Goal: Task Accomplishment & Management: Use online tool/utility

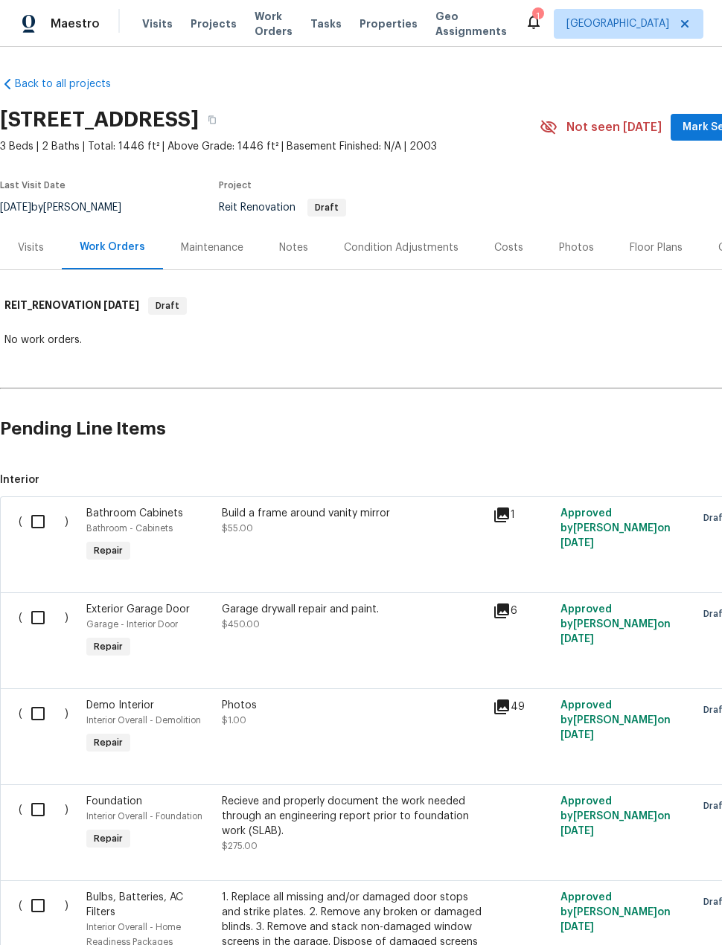
click at [301, 255] on div "Notes" at bounding box center [293, 247] width 29 height 15
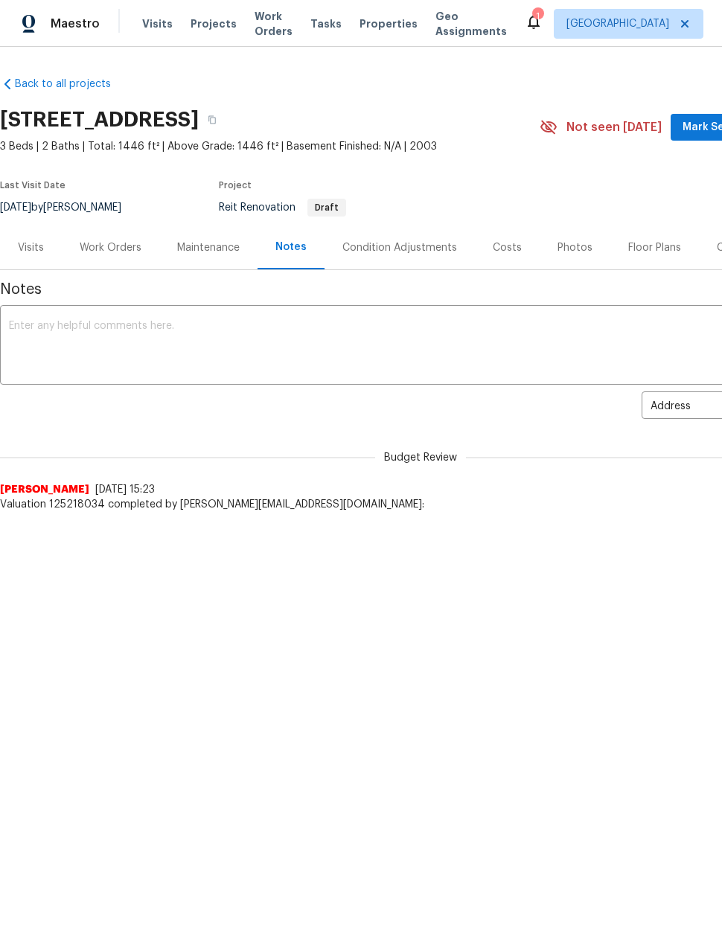
click at [263, 23] on span "Work Orders" at bounding box center [274, 24] width 38 height 30
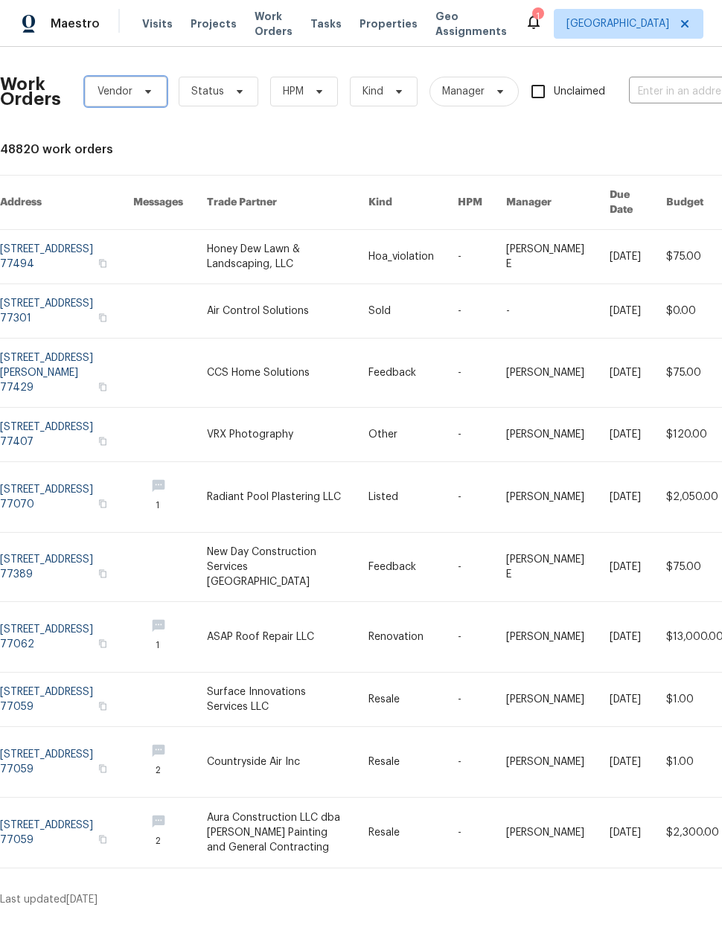
click at [132, 95] on span "Vendor" at bounding box center [126, 92] width 82 height 30
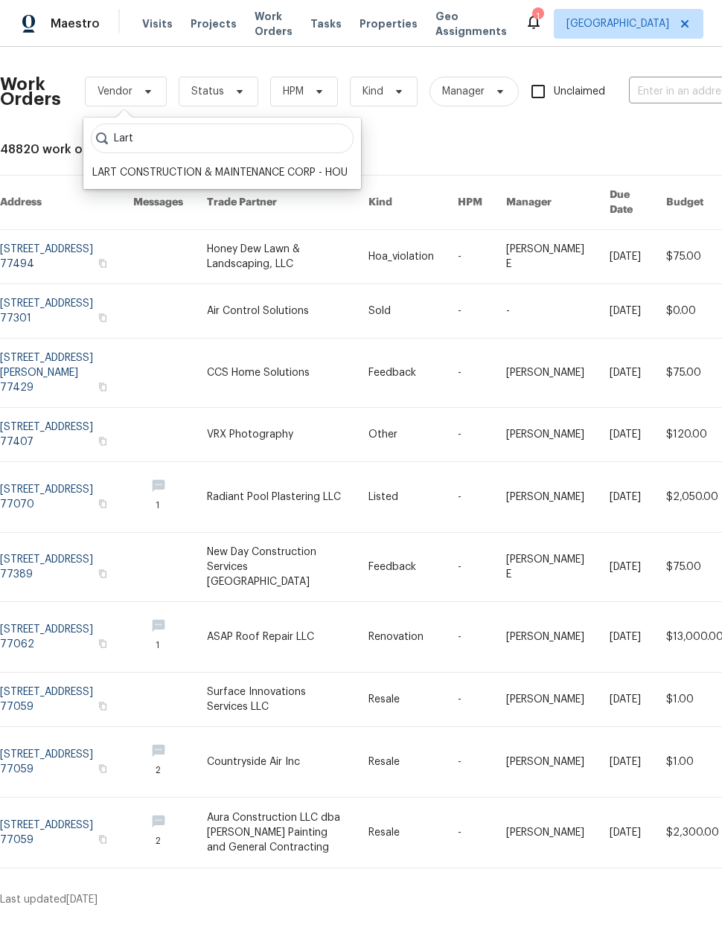
type input "Lart"
click at [305, 179] on div "LART CONSTRUCTION & MAINTENANCE CORP - HOU" at bounding box center [219, 172] width 255 height 15
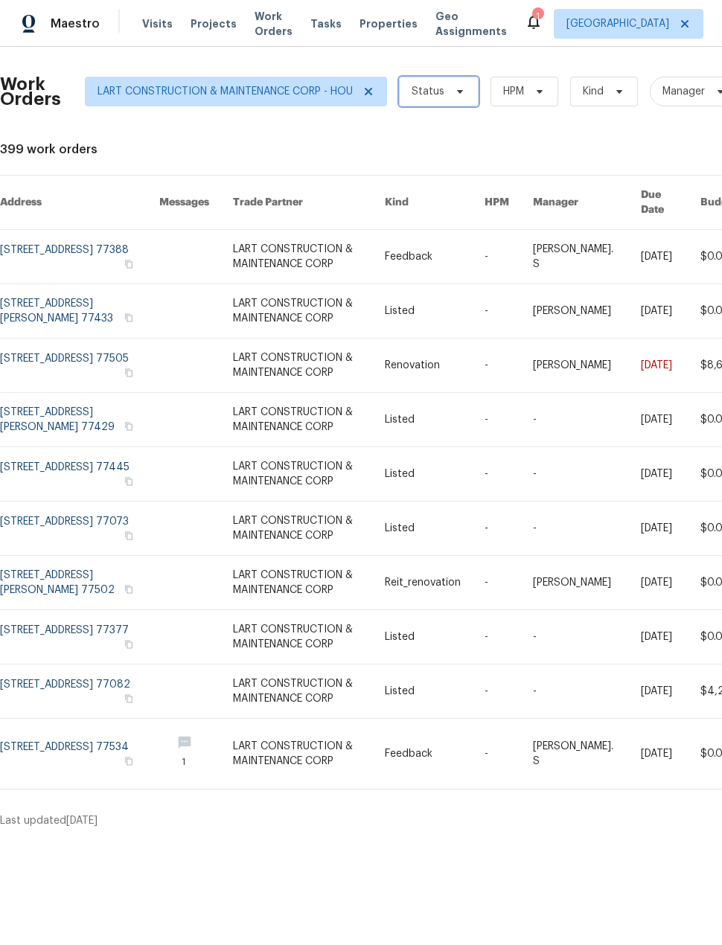
click at [439, 95] on span "Status" at bounding box center [428, 91] width 33 height 15
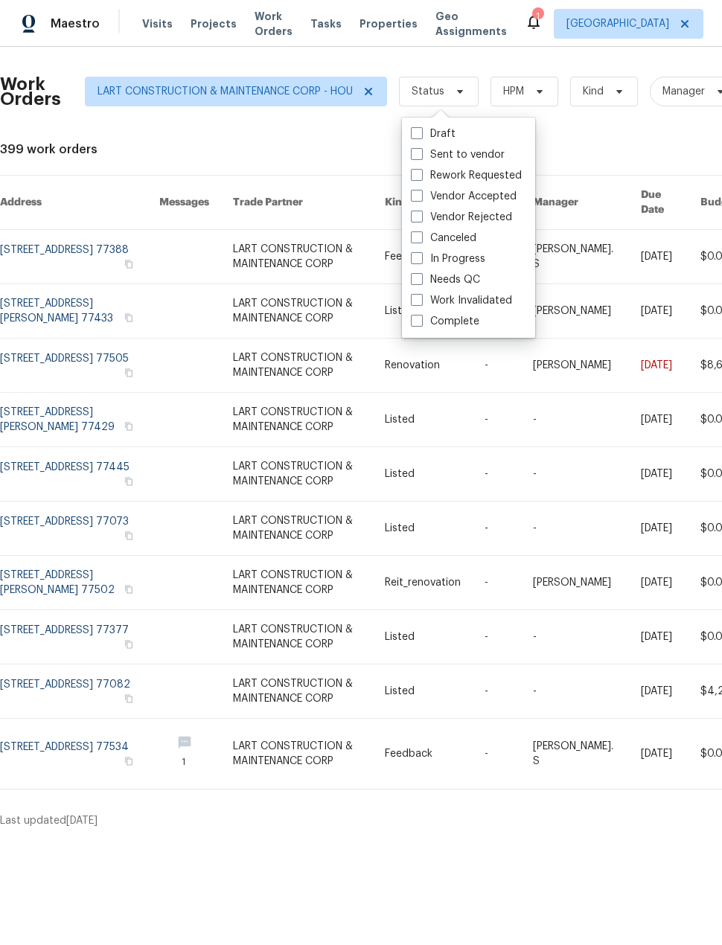
click at [413, 158] on span at bounding box center [417, 154] width 12 height 12
click at [413, 157] on input "Sent to vendor" at bounding box center [416, 152] width 10 height 10
checkbox input "true"
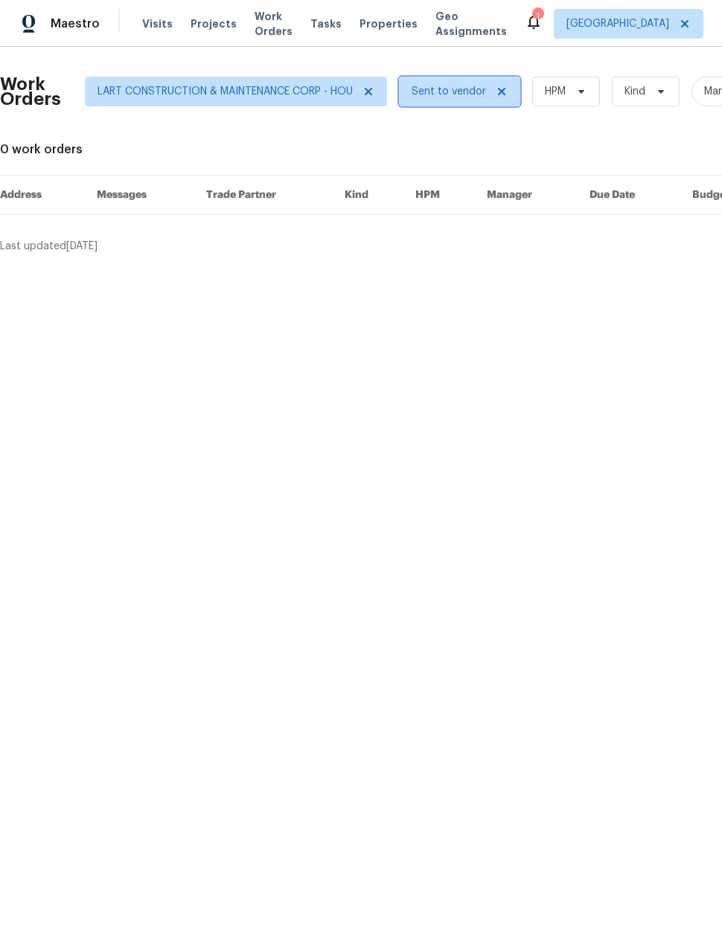
click at [457, 95] on span "Sent to vendor" at bounding box center [449, 91] width 74 height 15
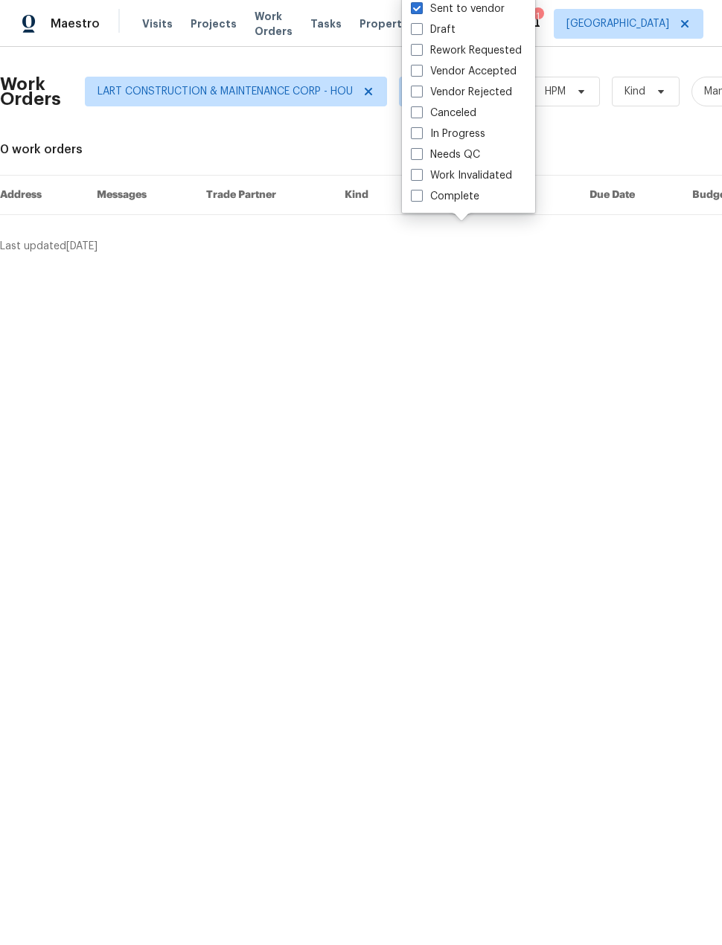
click at [418, 70] on span at bounding box center [417, 71] width 12 height 12
click at [418, 70] on input "Vendor Accepted" at bounding box center [416, 69] width 10 height 10
checkbox input "true"
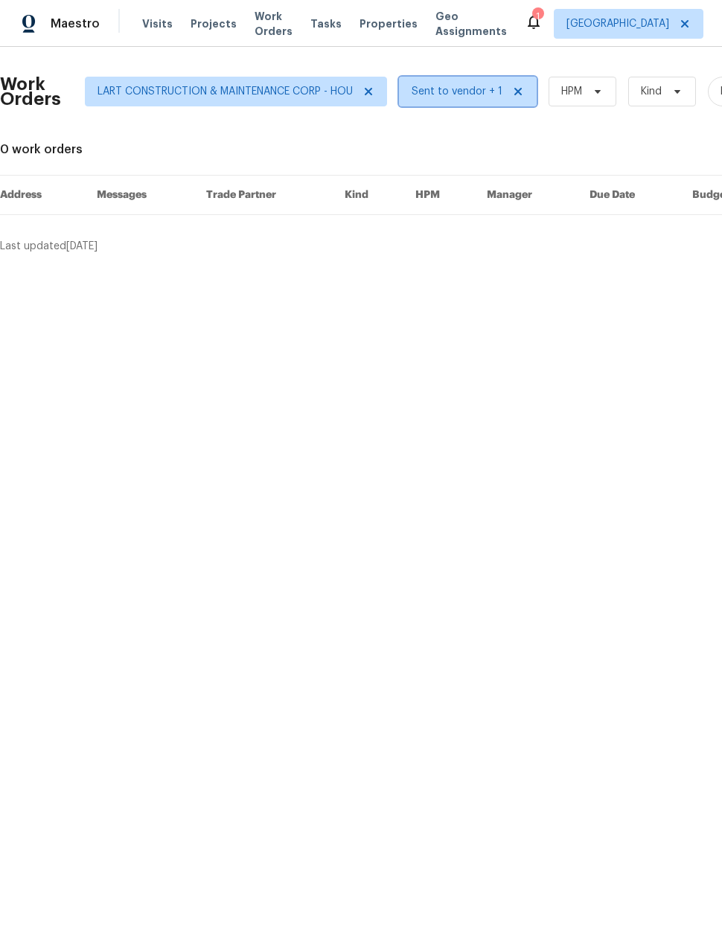
click at [461, 88] on span "Sent to vendor + 1" at bounding box center [457, 91] width 91 height 15
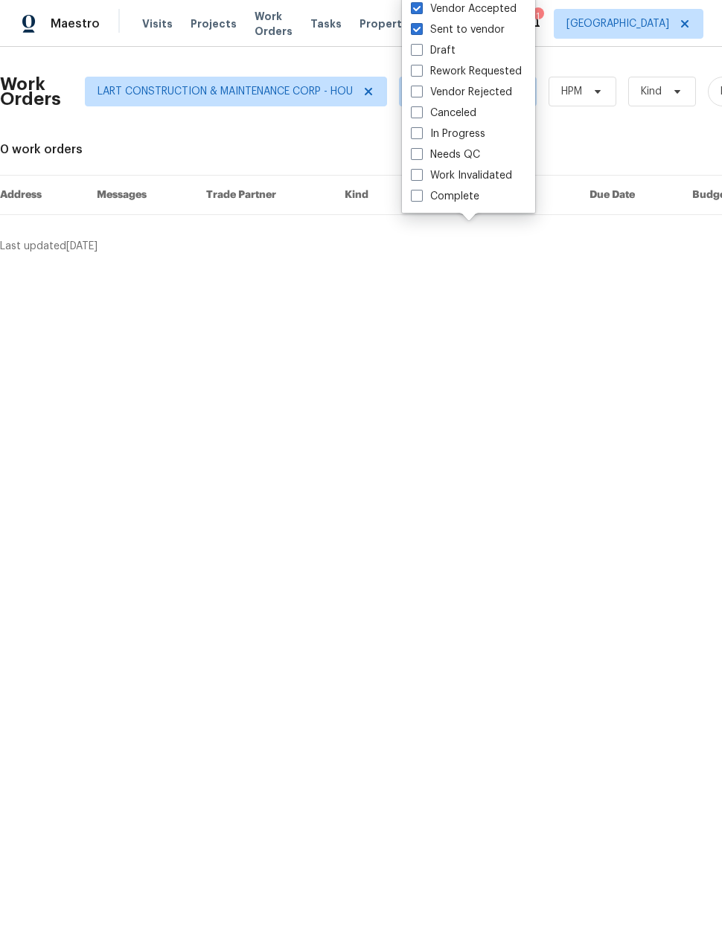
click at [418, 68] on span at bounding box center [417, 71] width 12 height 12
click at [418, 68] on input "Rework Requested" at bounding box center [416, 69] width 10 height 10
checkbox input "true"
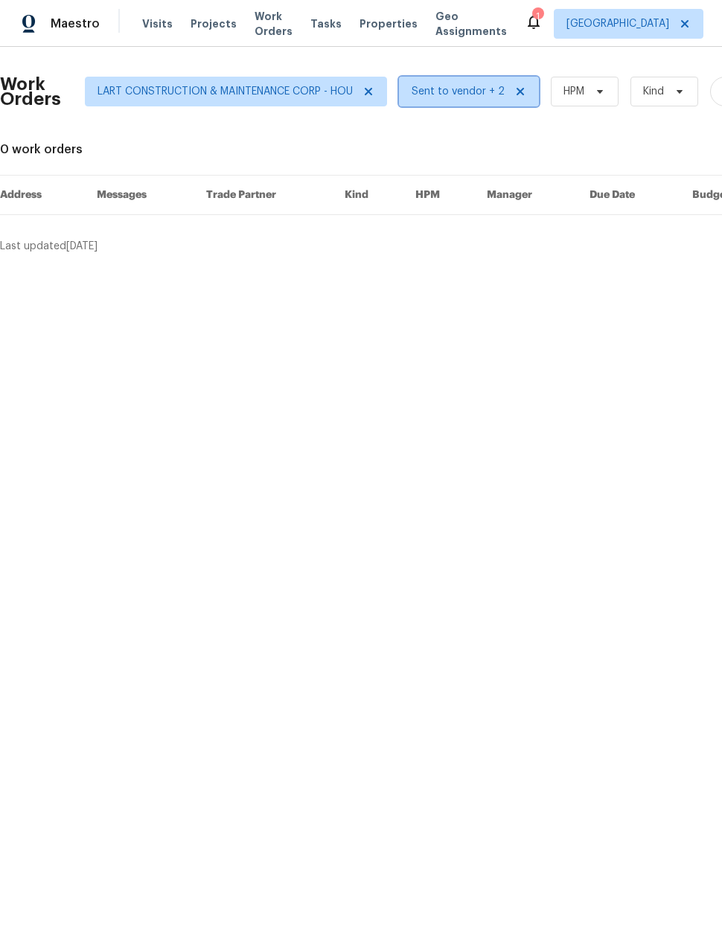
click at [459, 94] on span "Sent to vendor + 2" at bounding box center [458, 91] width 93 height 15
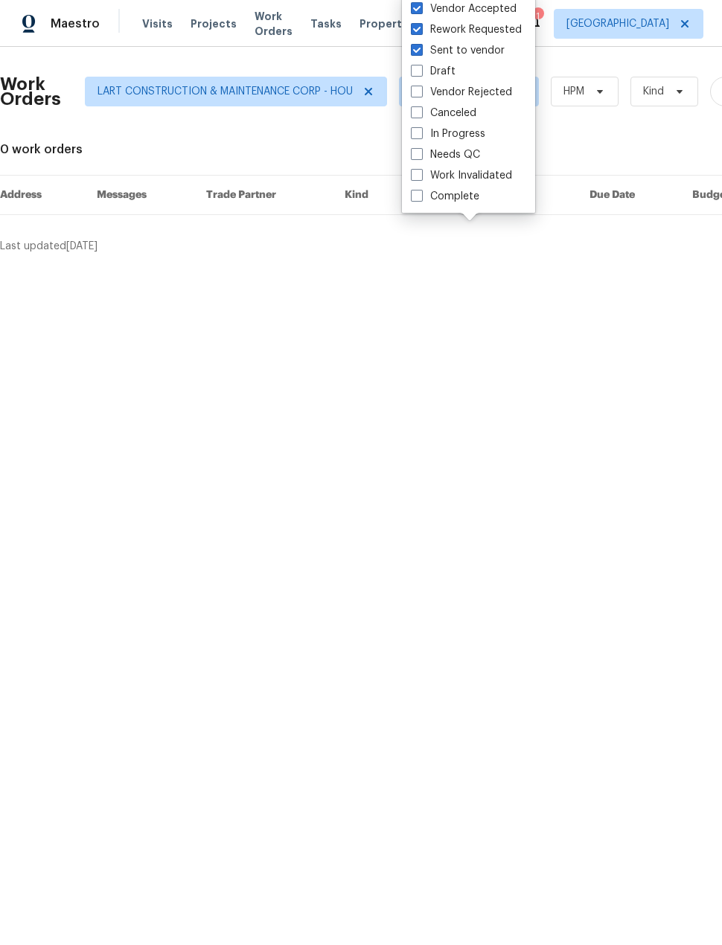
click at [413, 91] on span at bounding box center [417, 92] width 12 height 12
click at [413, 91] on input "Vendor Rejected" at bounding box center [416, 90] width 10 height 10
checkbox input "true"
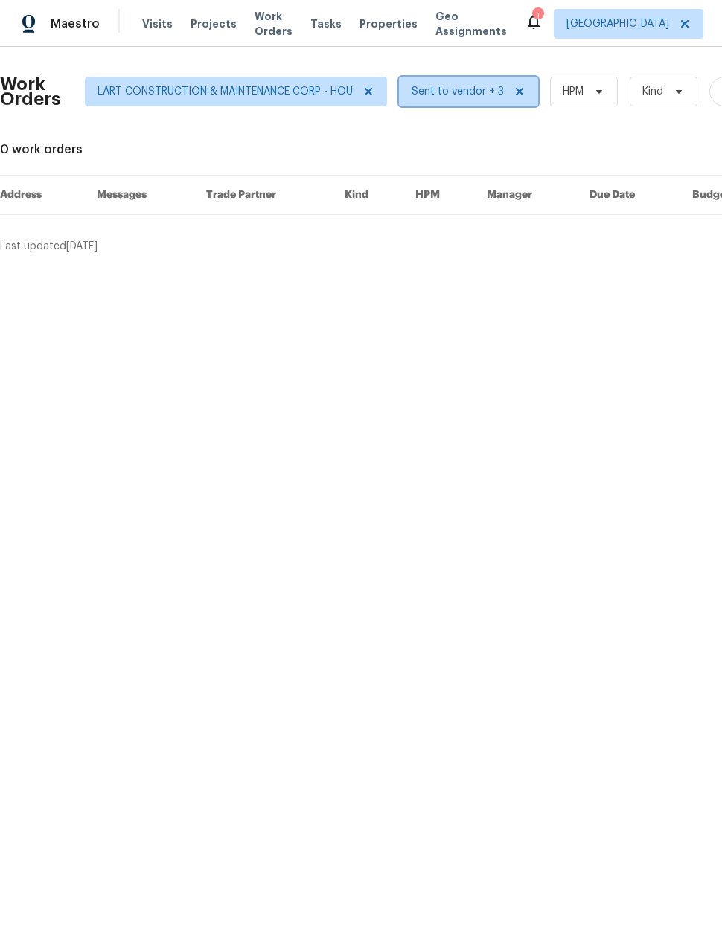
click at [468, 98] on span "Sent to vendor + 3" at bounding box center [458, 91] width 92 height 15
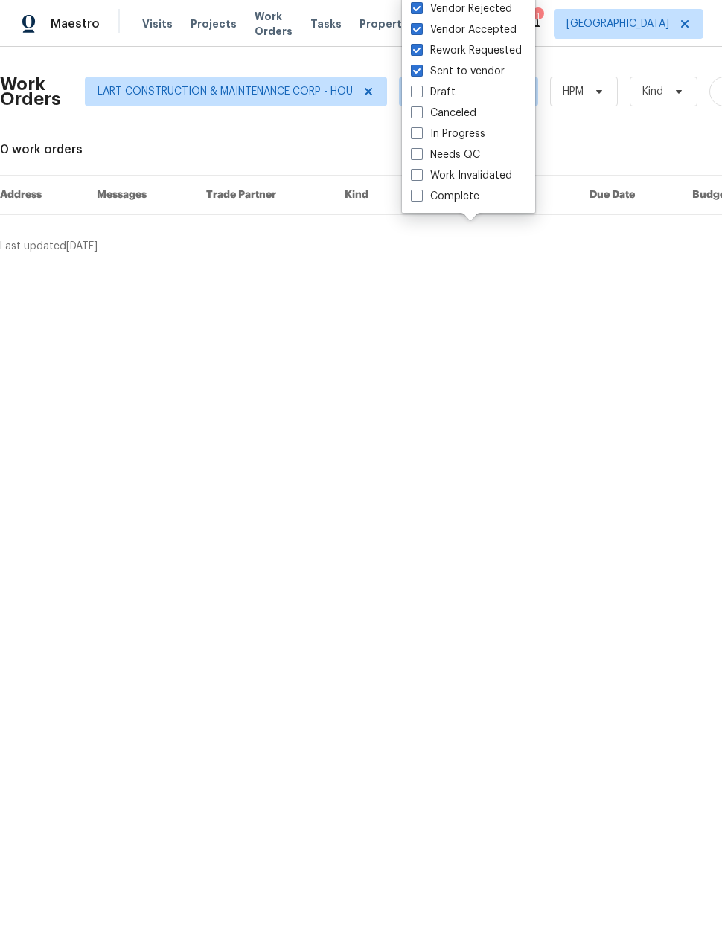
click at [415, 135] on span at bounding box center [417, 133] width 12 height 12
click at [415, 135] on input "In Progress" at bounding box center [416, 132] width 10 height 10
checkbox input "true"
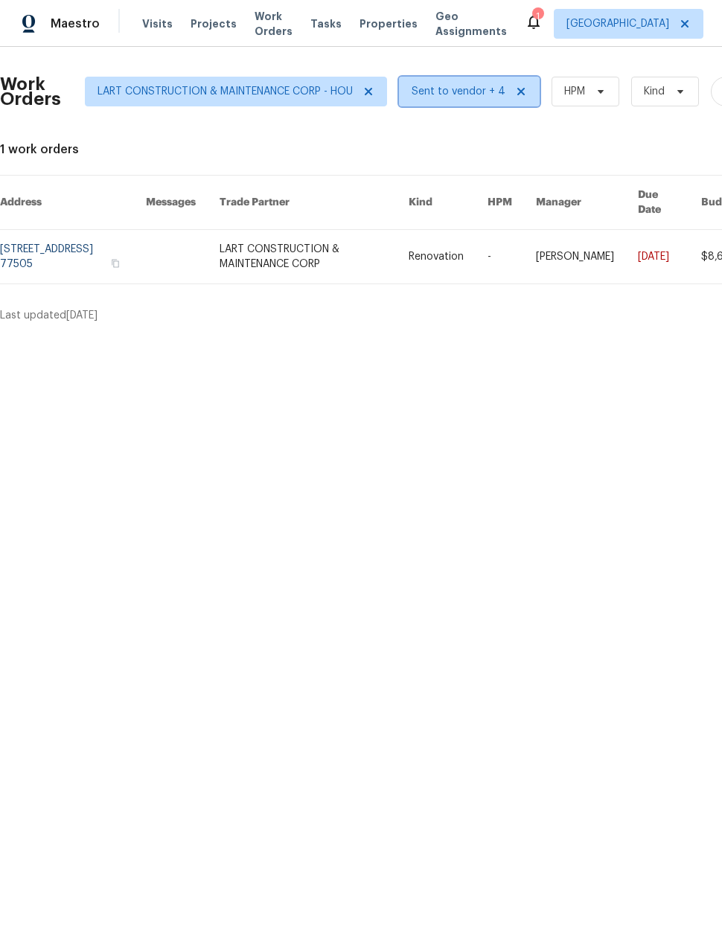
click at [455, 89] on span "Sent to vendor + 4" at bounding box center [459, 91] width 94 height 15
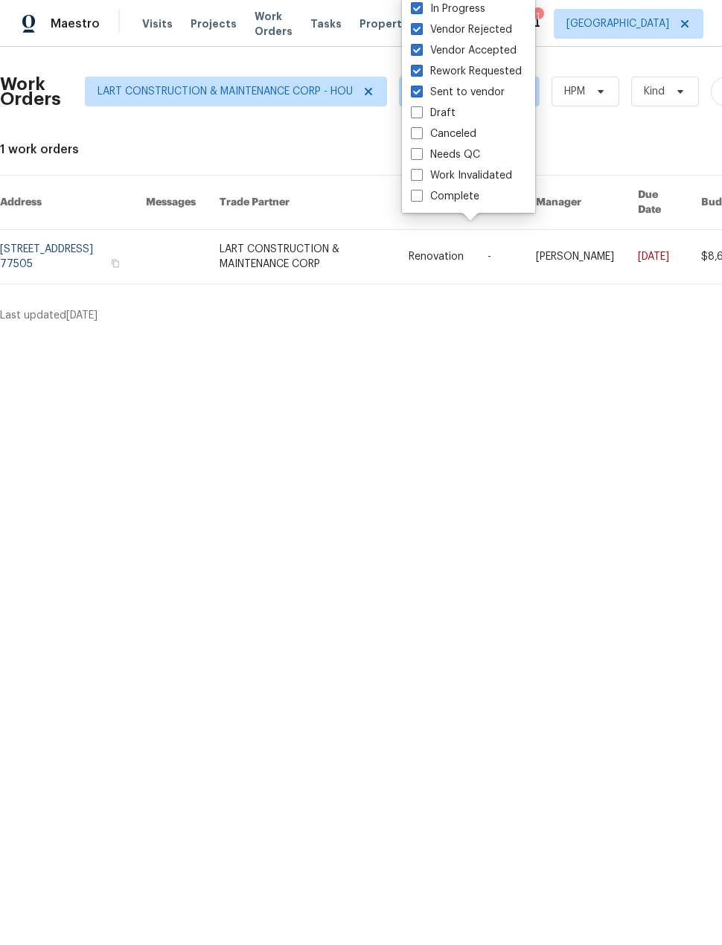
click at [416, 111] on span at bounding box center [417, 112] width 12 height 12
click at [416, 111] on input "Draft" at bounding box center [416, 111] width 10 height 10
checkbox input "true"
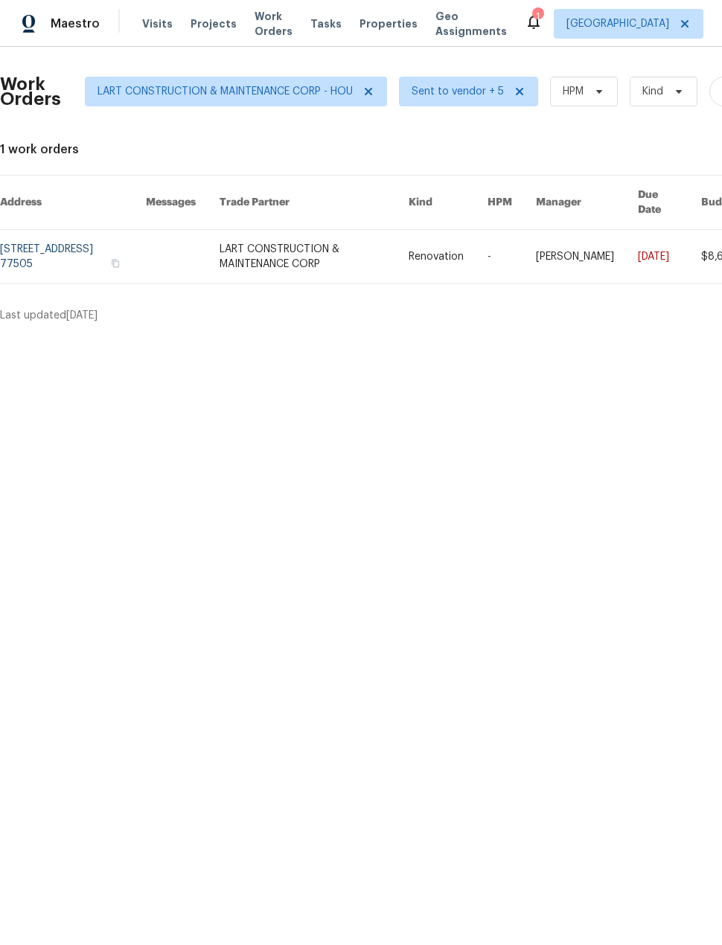
click at [104, 240] on link at bounding box center [73, 257] width 146 height 54
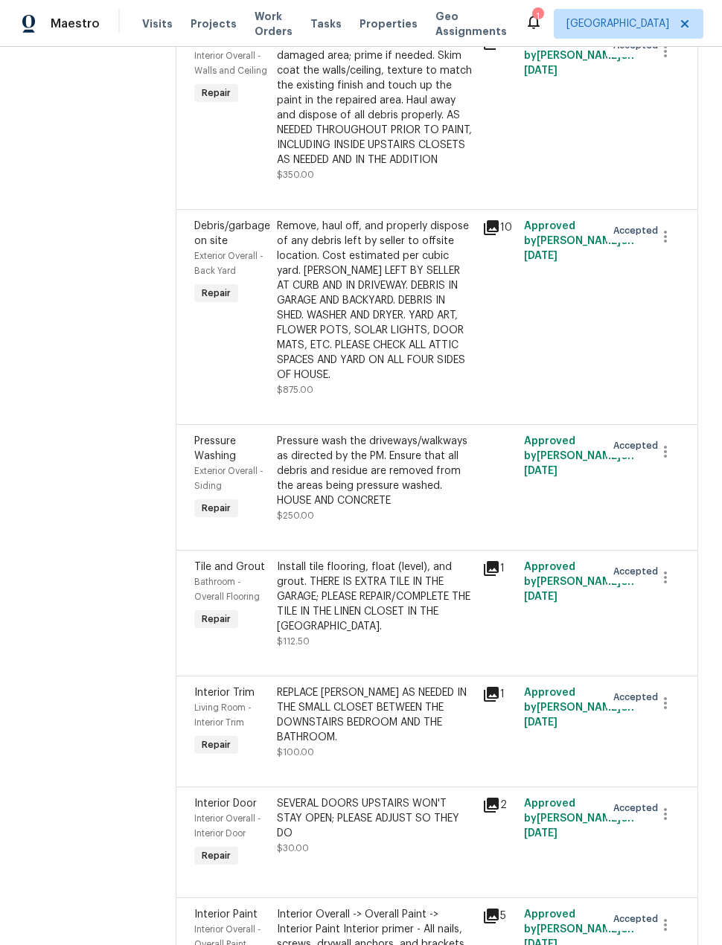
scroll to position [706, 0]
click at [405, 616] on div "Install tile flooring, float (level), and grout. THERE IS EXTRA TILE IN THE GAR…" at bounding box center [375, 596] width 197 height 74
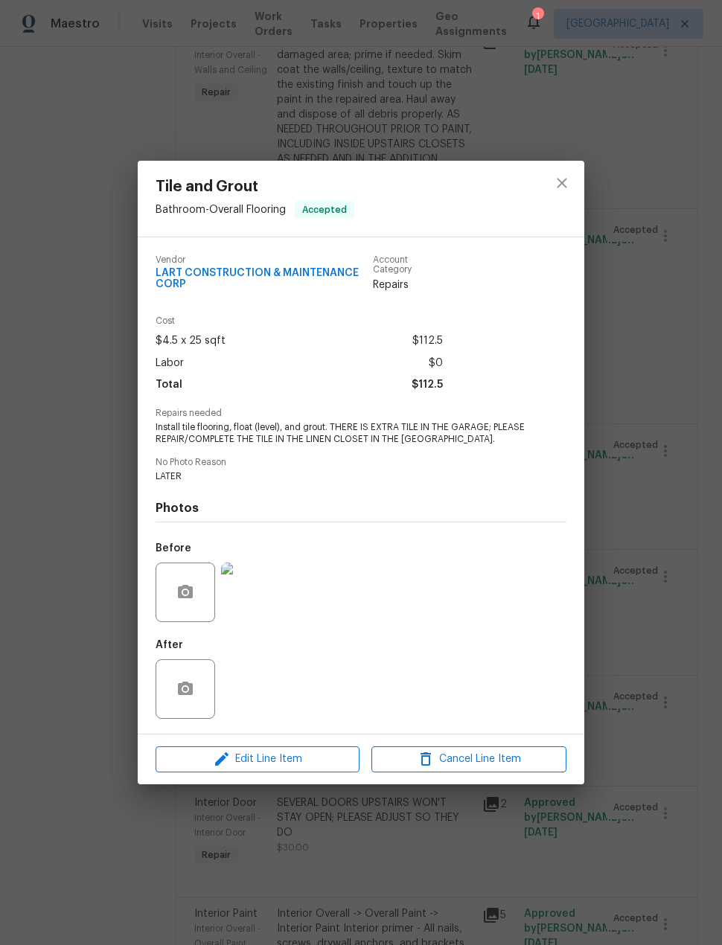
click at [261, 592] on img at bounding box center [251, 593] width 60 height 60
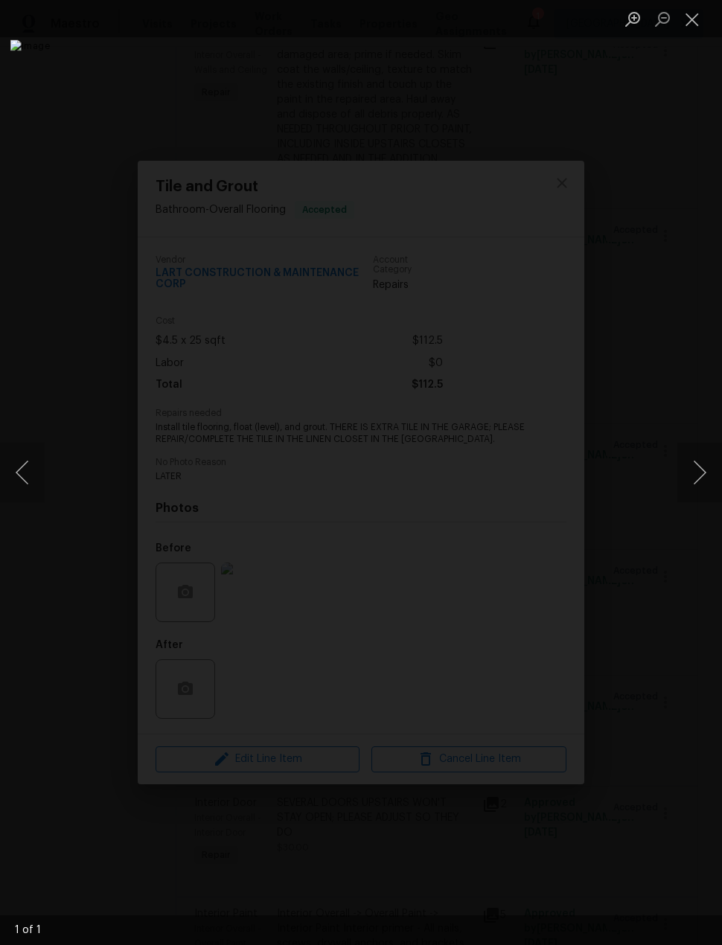
click at [688, 26] on button "Close lightbox" at bounding box center [692, 19] width 30 height 26
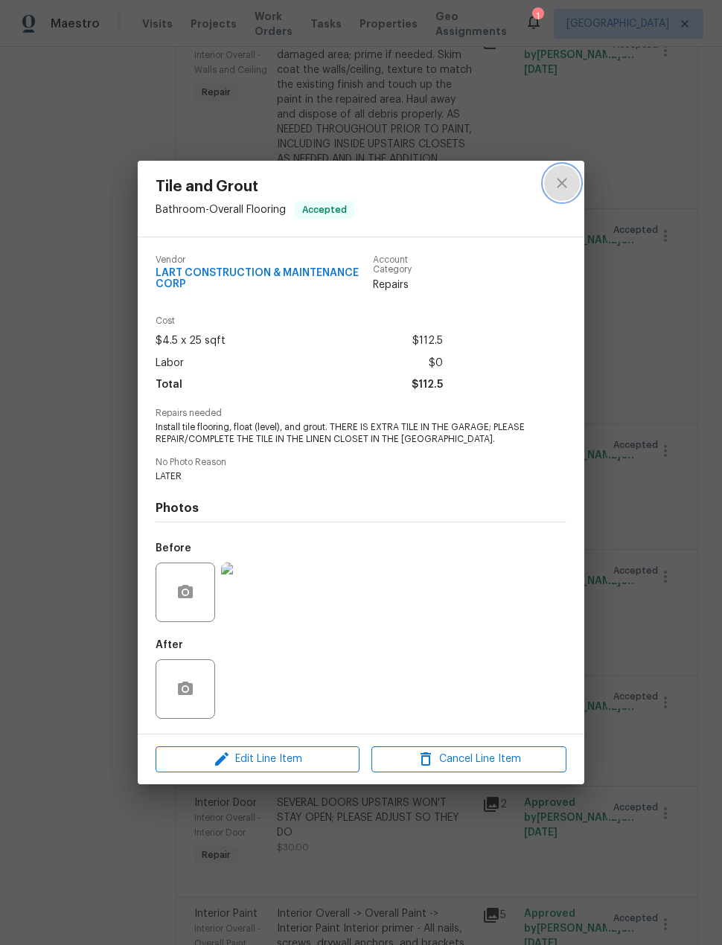
click at [563, 184] on icon "close" at bounding box center [562, 183] width 18 height 18
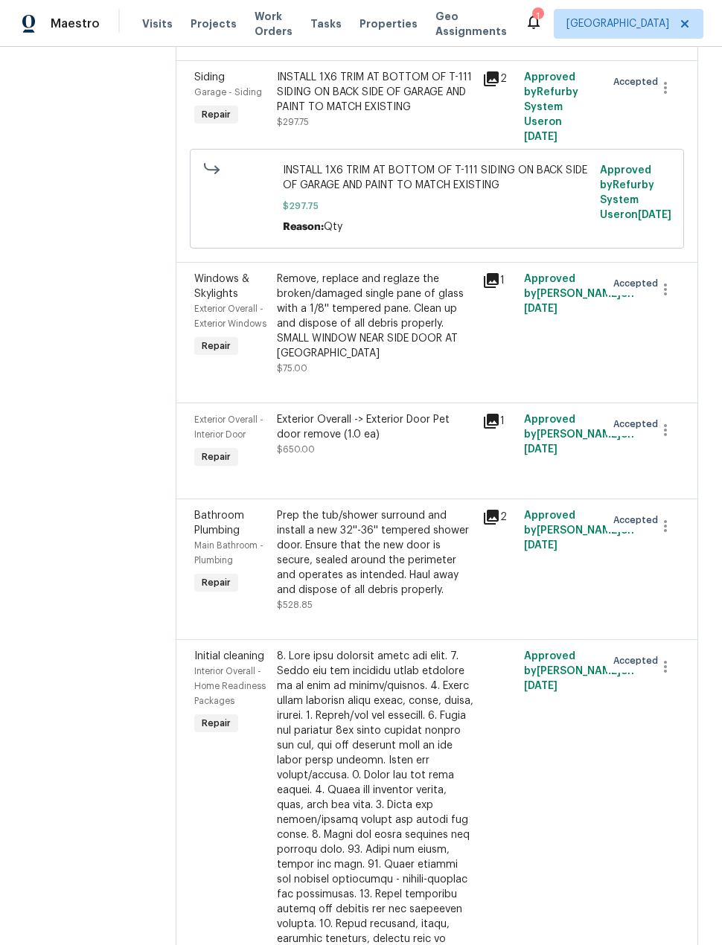
scroll to position [2665, 0]
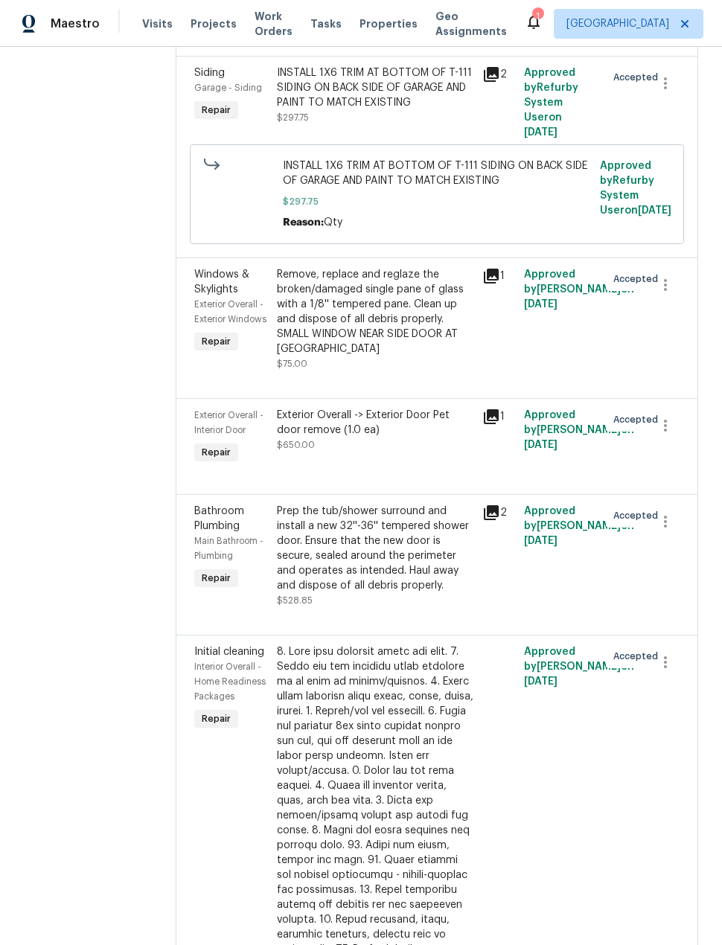
click at [401, 324] on div "Remove, replace and reglaze the broken/damaged single pane of glass with a 1/8'…" at bounding box center [375, 311] width 197 height 89
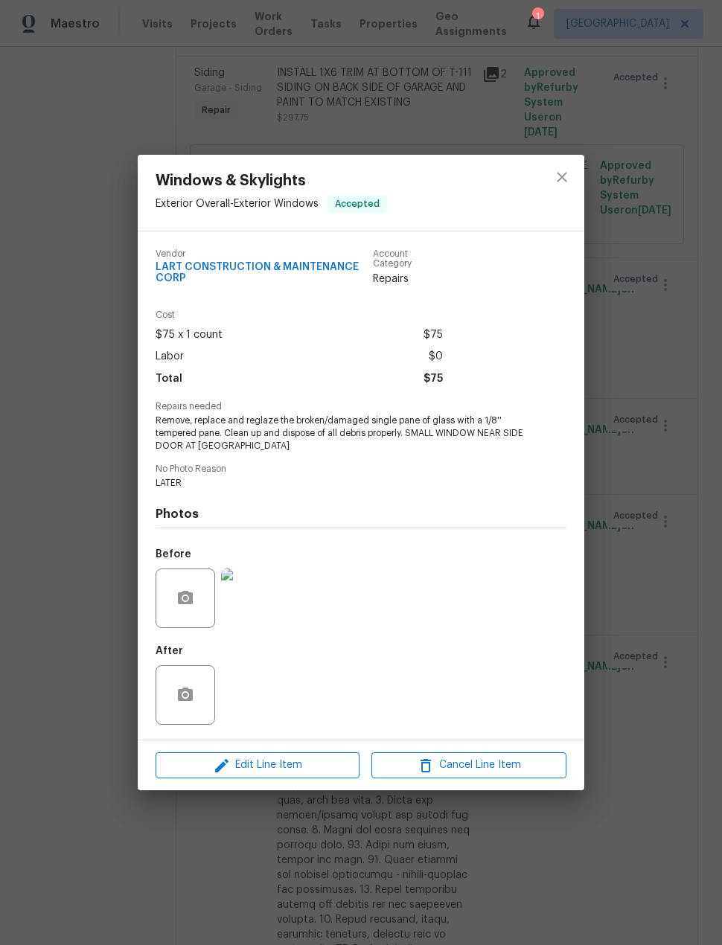
click at [263, 611] on img at bounding box center [251, 599] width 60 height 60
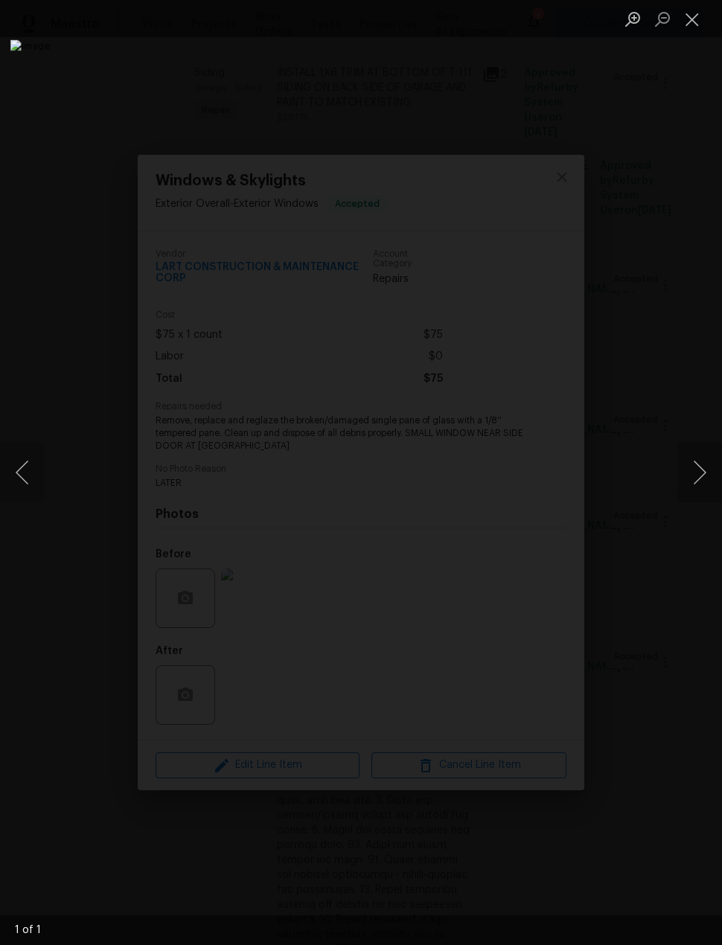
click at [695, 21] on button "Close lightbox" at bounding box center [692, 19] width 30 height 26
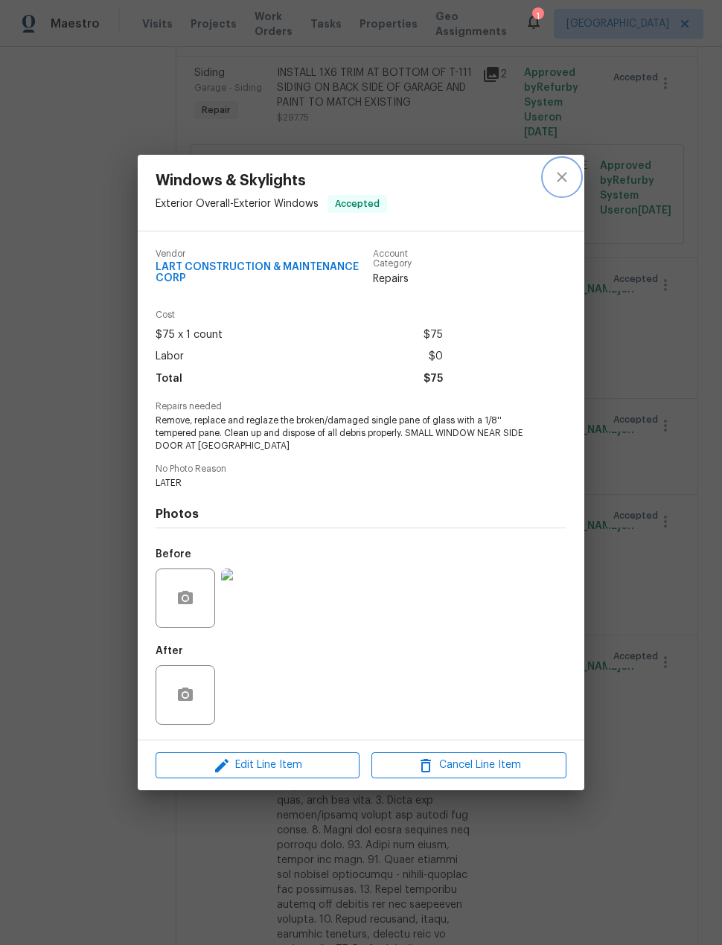
click at [569, 172] on icon "close" at bounding box center [562, 177] width 18 height 18
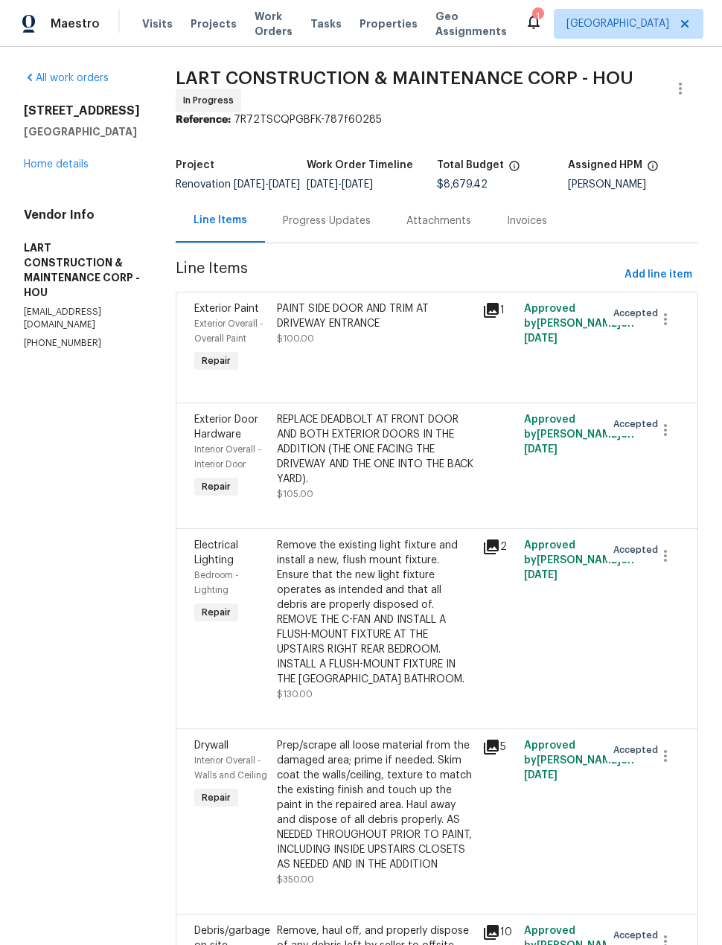
scroll to position [0, 0]
click at [263, 20] on span "Work Orders" at bounding box center [274, 24] width 38 height 30
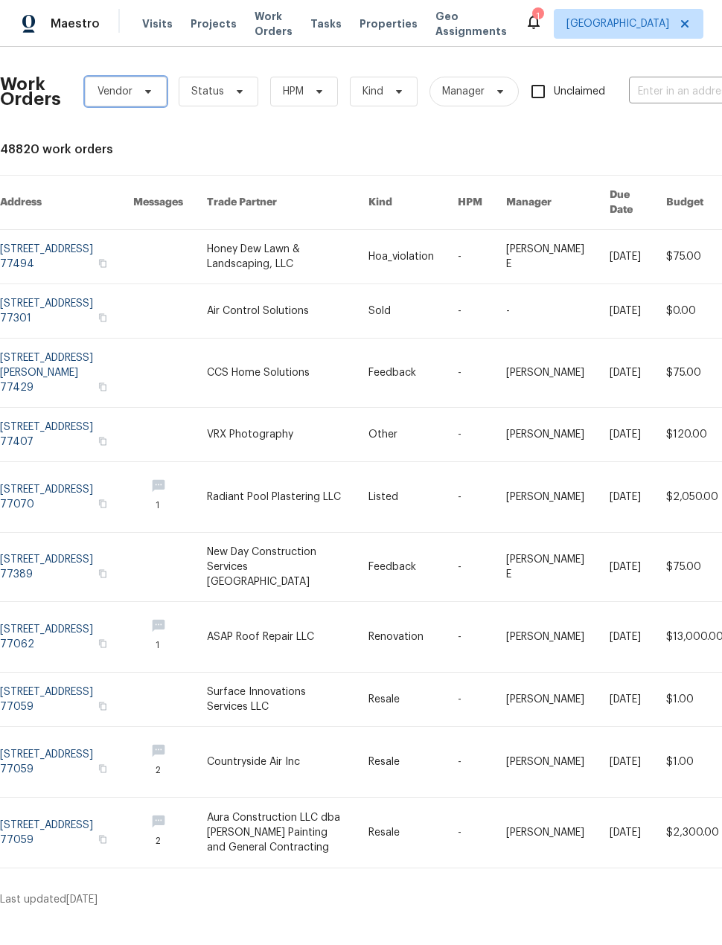
click at [116, 104] on span "Vendor" at bounding box center [126, 92] width 82 height 30
type input "Nc"
click at [197, 178] on div "NC solutions llc - HOU" at bounding box center [145, 172] width 107 height 15
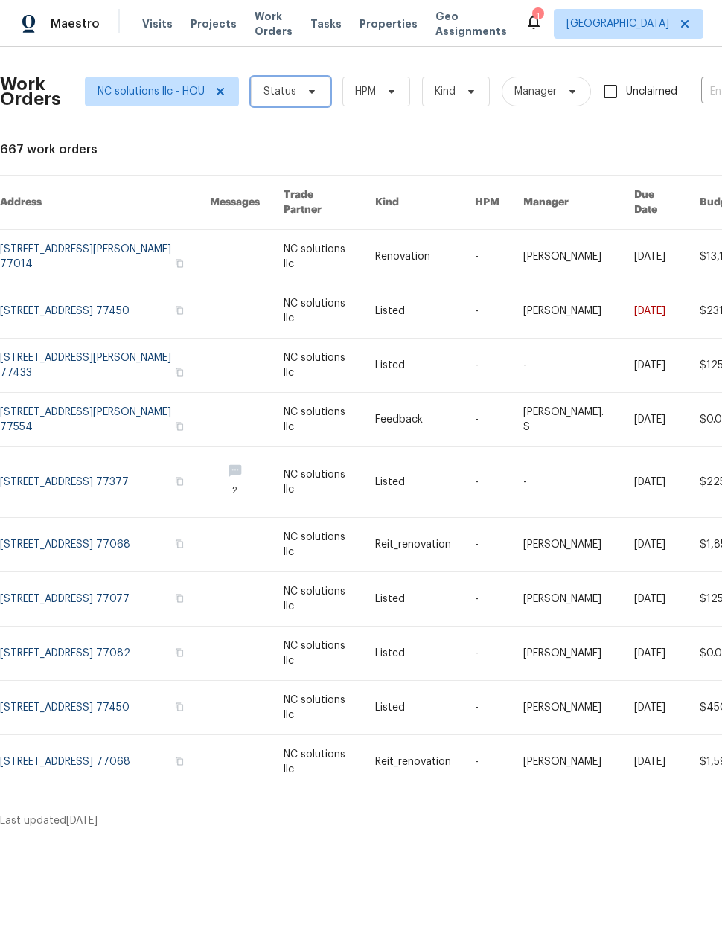
click at [298, 92] on span "Status" at bounding box center [291, 92] width 80 height 30
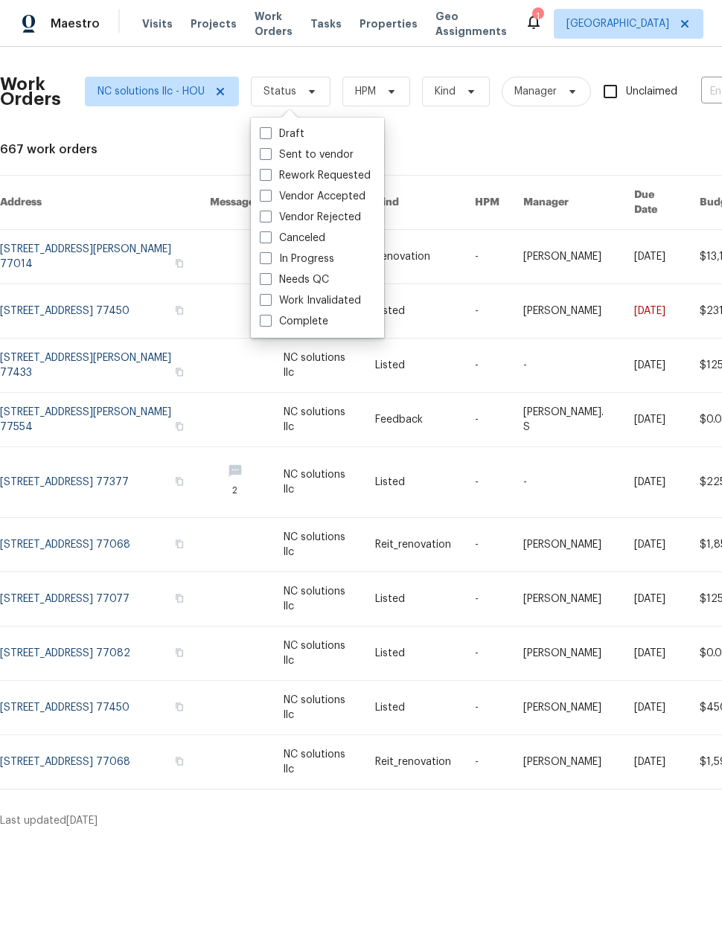
click at [269, 153] on span at bounding box center [266, 154] width 12 height 12
click at [269, 153] on input "Sent to vendor" at bounding box center [265, 152] width 10 height 10
checkbox input "true"
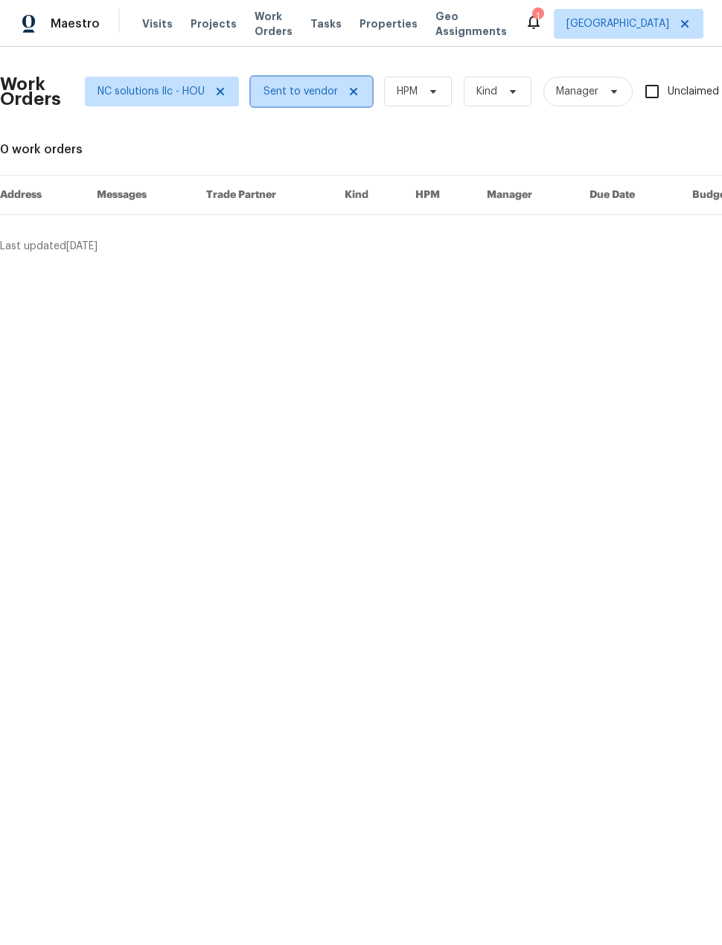
click at [310, 86] on span "Sent to vendor" at bounding box center [300, 91] width 74 height 15
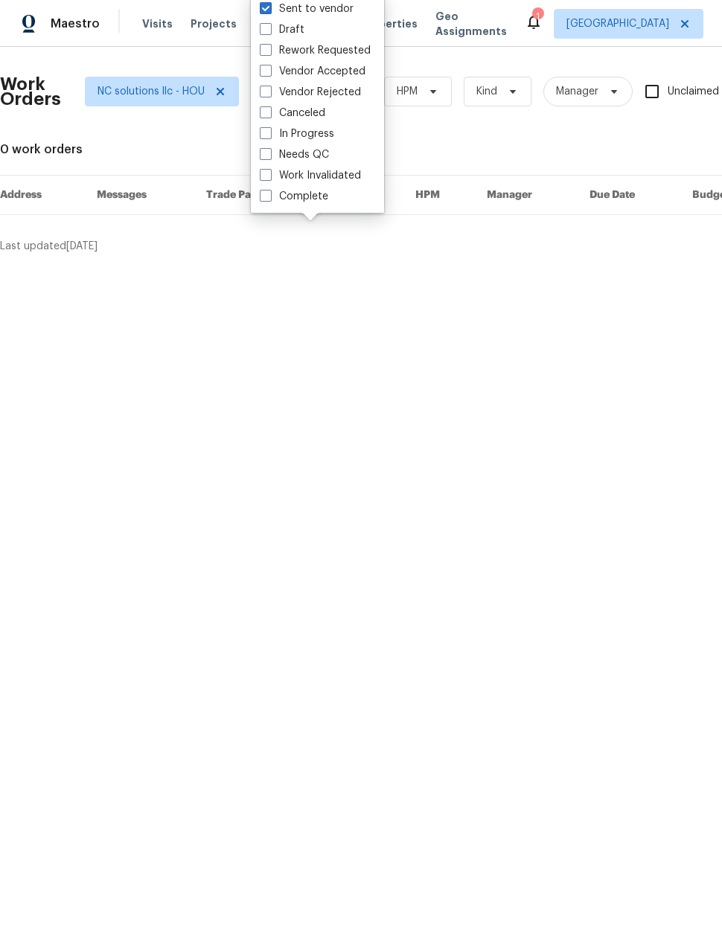
click at [267, 71] on span at bounding box center [266, 71] width 12 height 12
click at [267, 71] on input "Vendor Accepted" at bounding box center [265, 69] width 10 height 10
checkbox input "true"
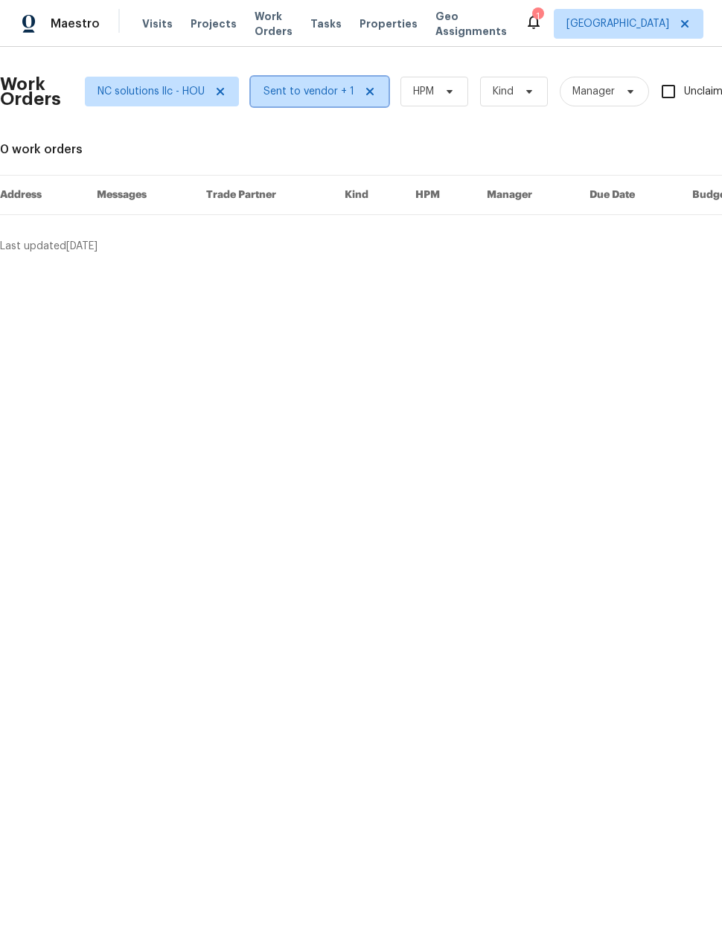
click at [307, 104] on span "Sent to vendor + 1" at bounding box center [320, 92] width 138 height 30
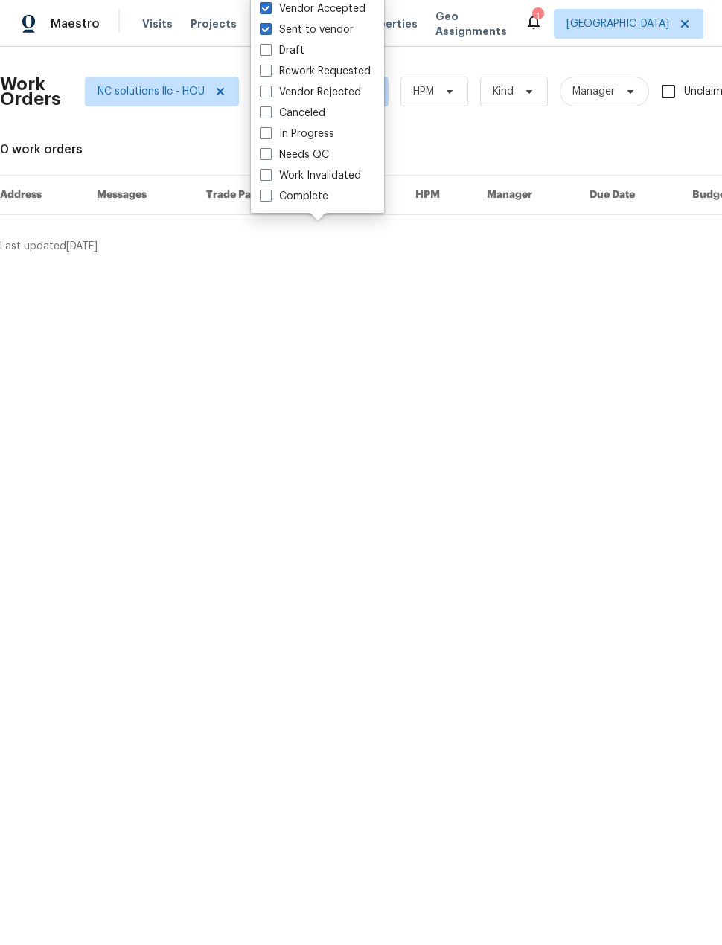
click at [263, 133] on span at bounding box center [266, 133] width 12 height 12
click at [263, 133] on input "In Progress" at bounding box center [265, 132] width 10 height 10
checkbox input "true"
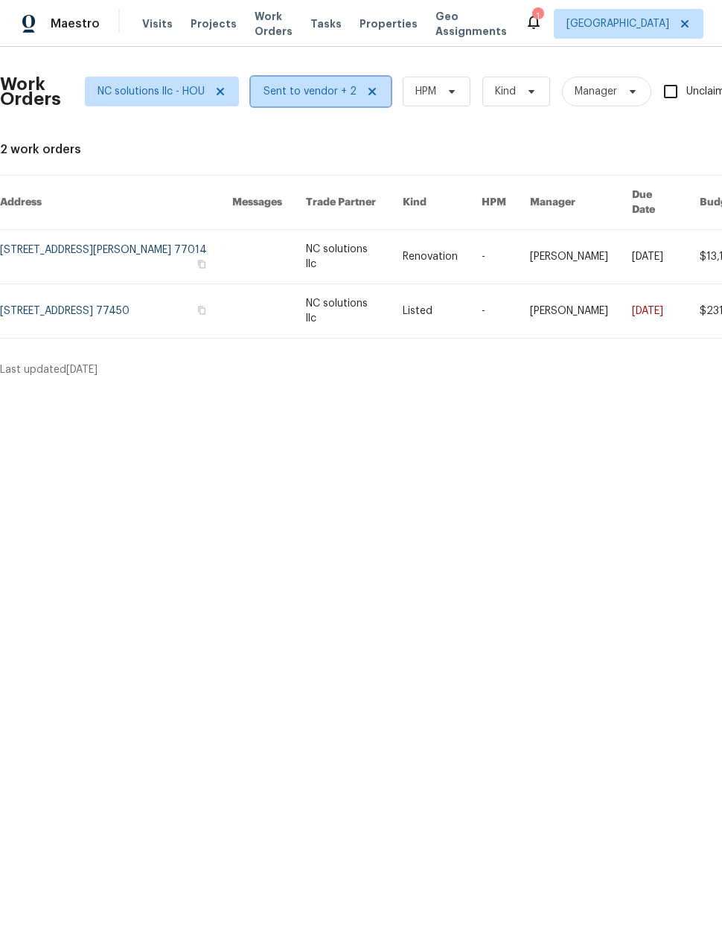
click at [310, 87] on span "Sent to vendor + 2" at bounding box center [309, 91] width 93 height 15
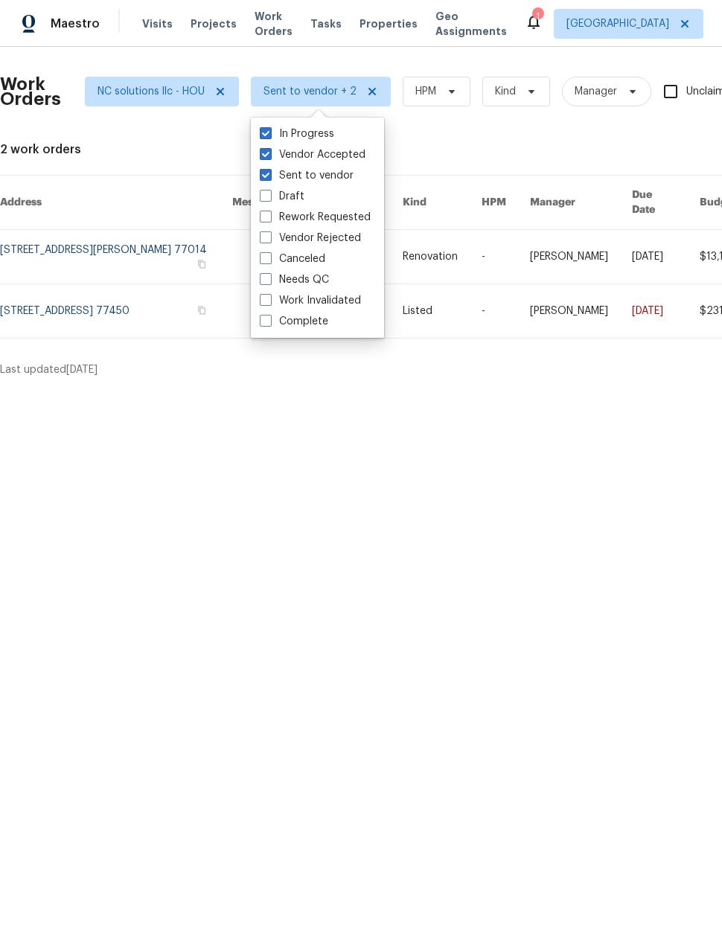
click at [263, 283] on span at bounding box center [266, 279] width 12 height 12
click at [263, 282] on input "Needs QC" at bounding box center [265, 277] width 10 height 10
checkbox input "true"
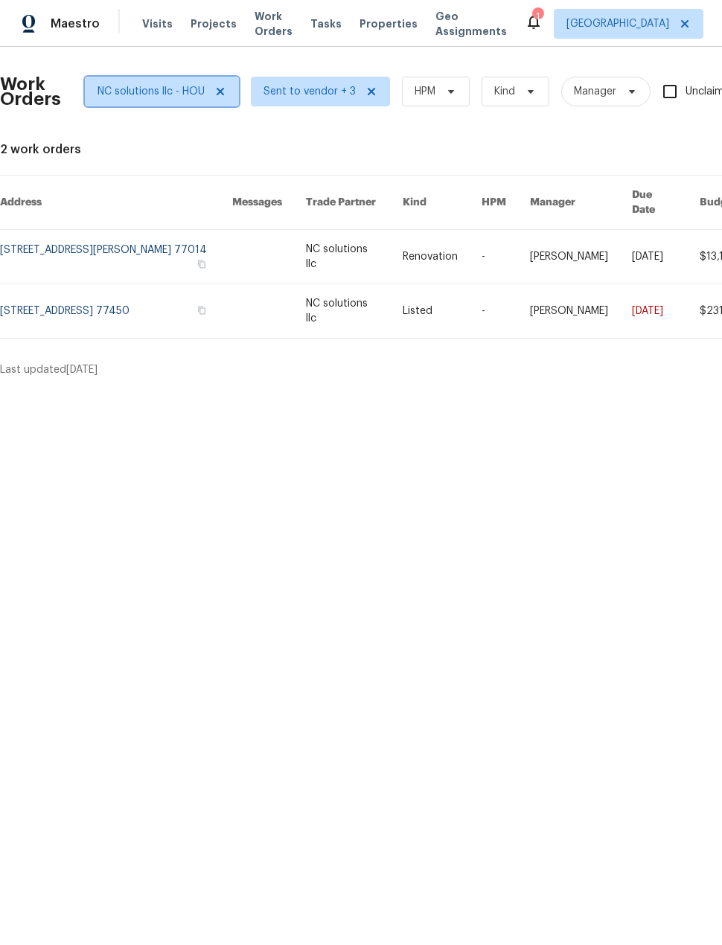
click at [224, 92] on icon at bounding box center [220, 92] width 12 height 12
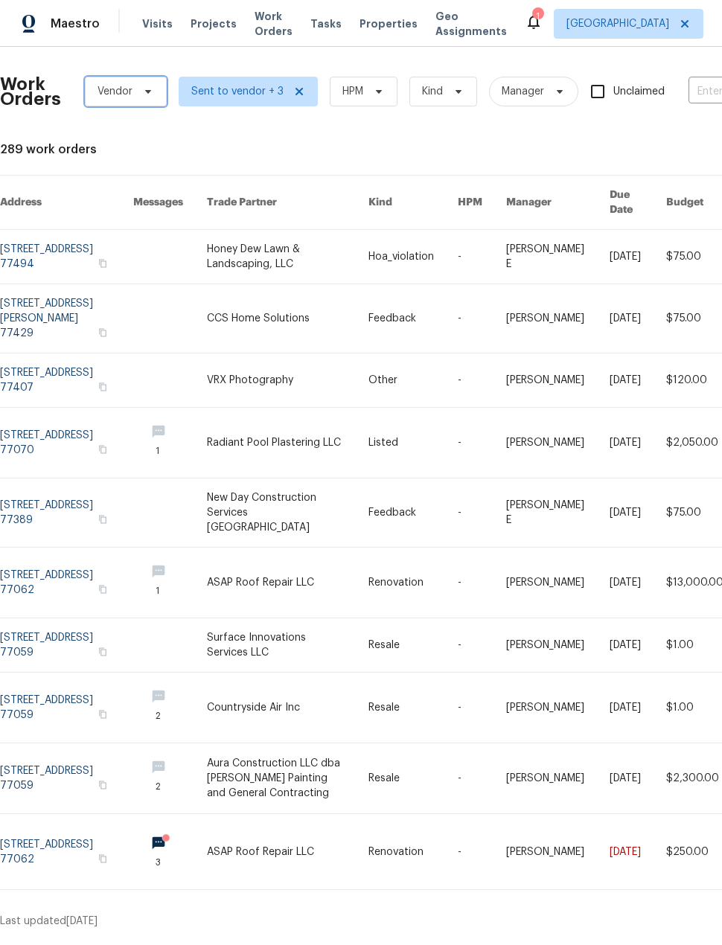
click at [126, 92] on span "Vendor" at bounding box center [115, 91] width 35 height 15
type input "Bara"
click at [210, 171] on div "BARAKEL VENZ GROUP - HOU" at bounding box center [166, 172] width 149 height 15
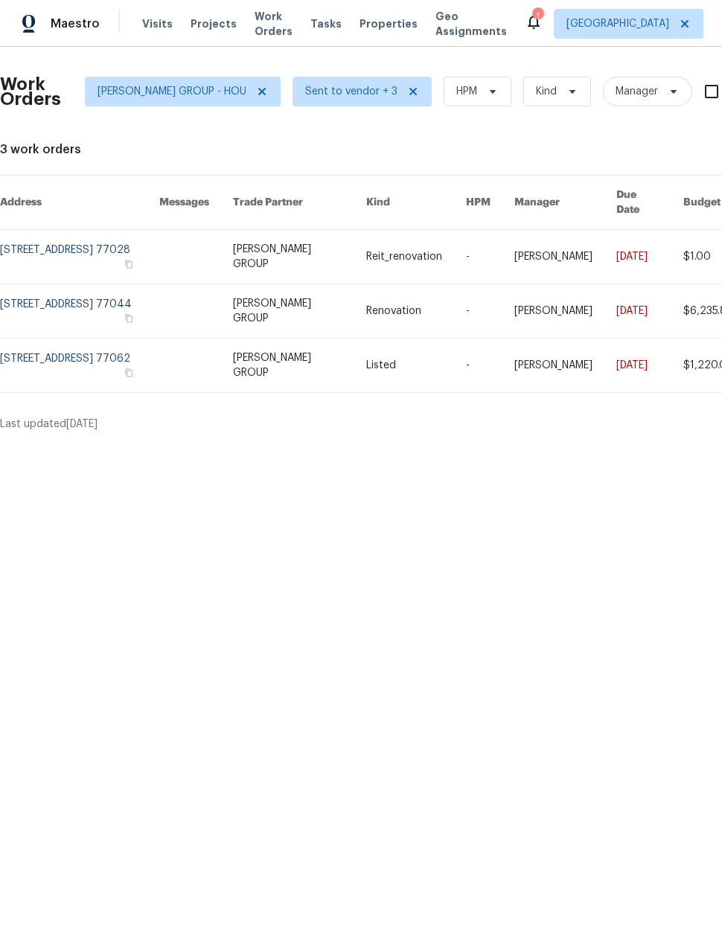
click at [127, 231] on link at bounding box center [79, 257] width 159 height 54
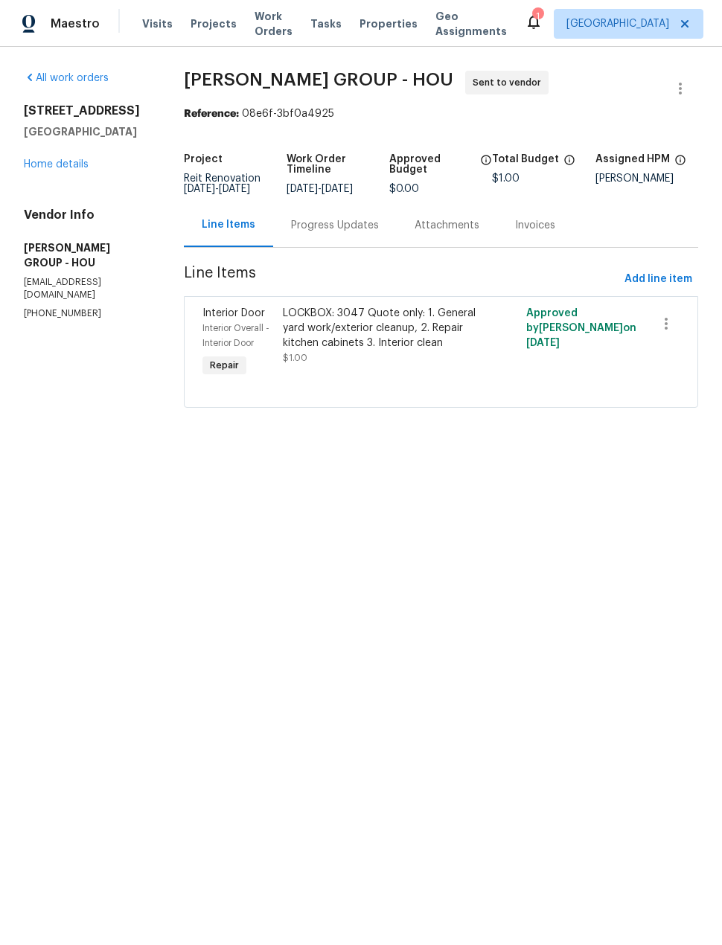
click at [348, 233] on div "Progress Updates" at bounding box center [335, 225] width 88 height 15
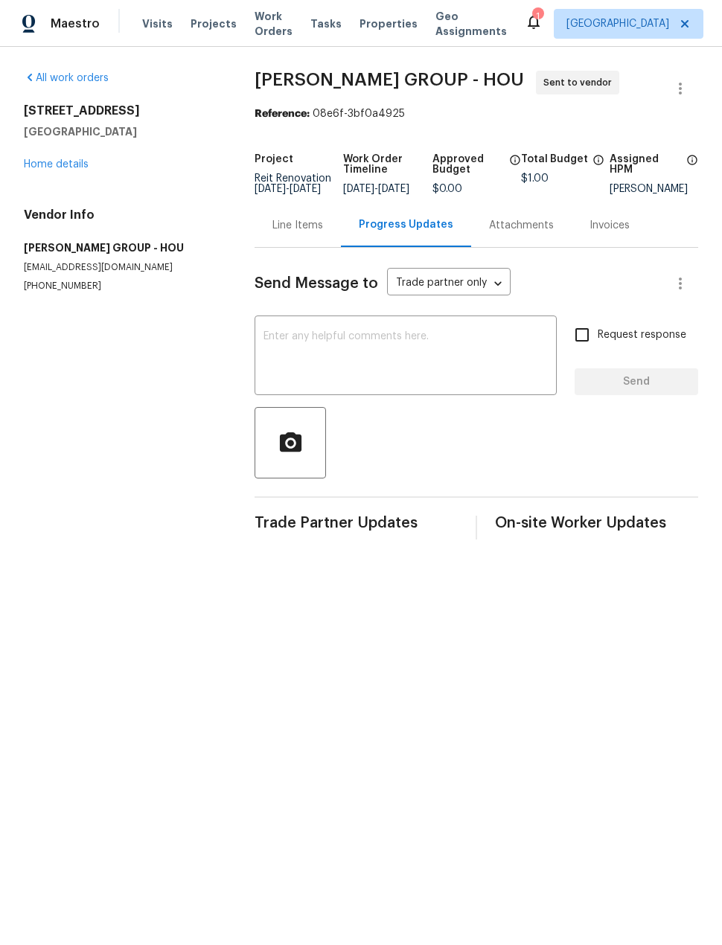
click at [86, 164] on link "Home details" at bounding box center [56, 164] width 65 height 10
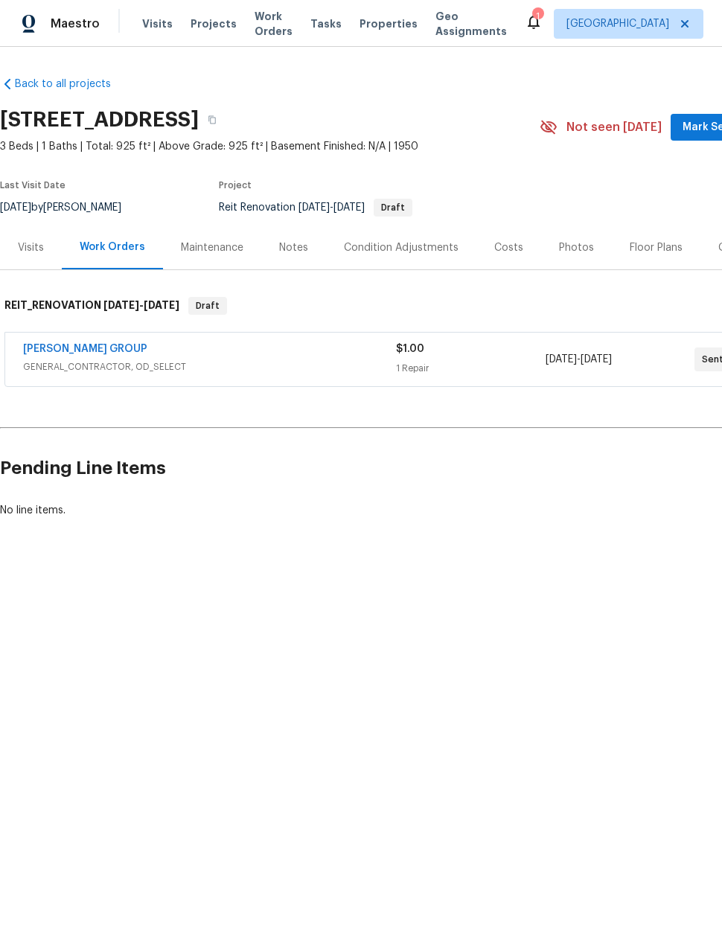
click at [291, 248] on div "Notes" at bounding box center [293, 247] width 29 height 15
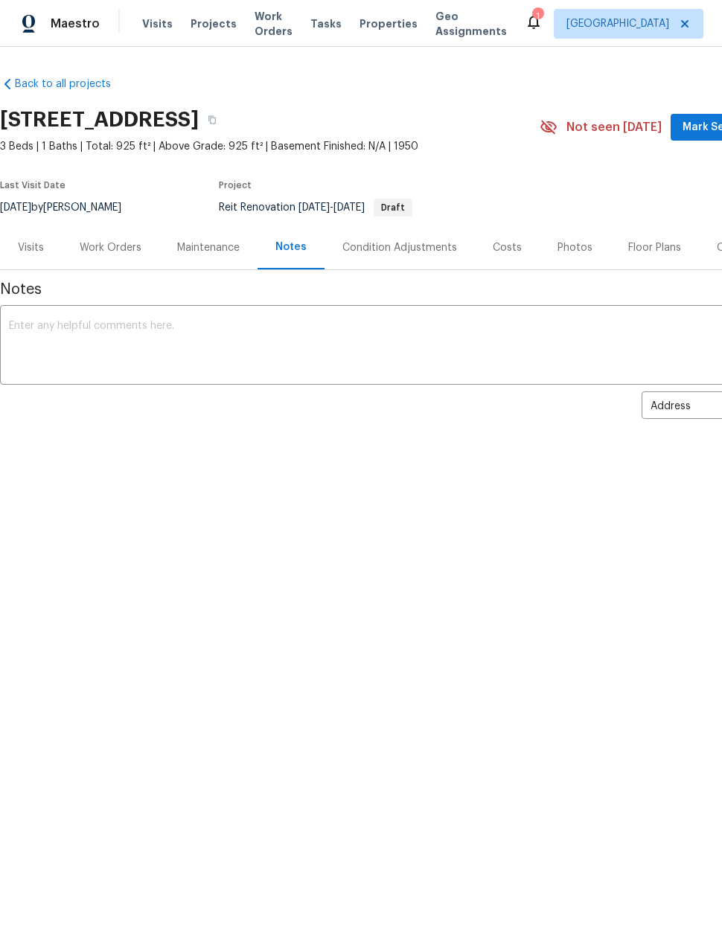
click at [118, 249] on div "Work Orders" at bounding box center [111, 247] width 62 height 15
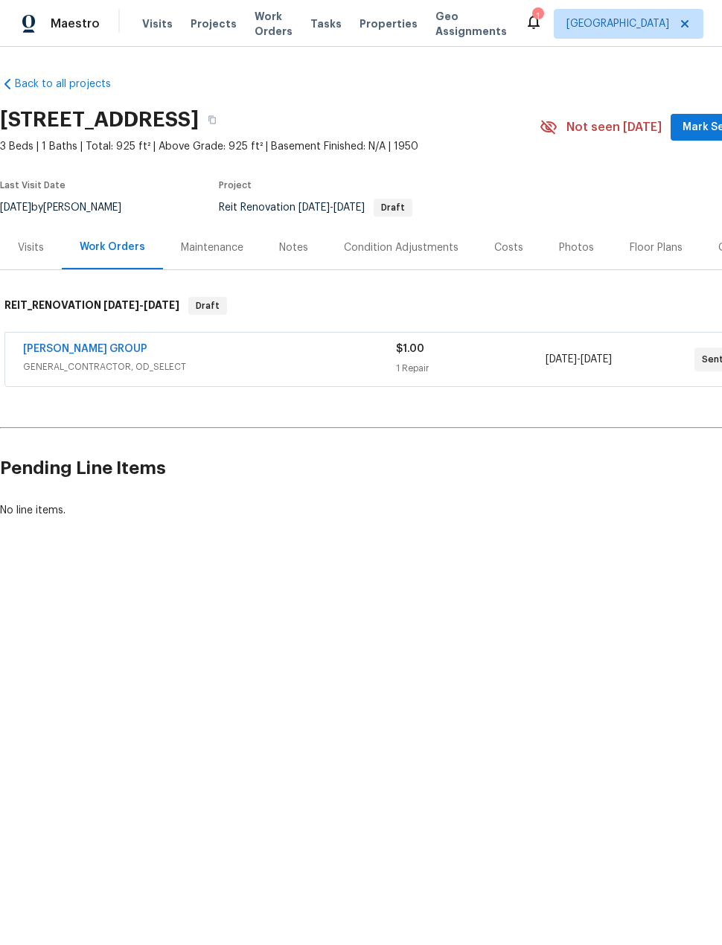
click at [263, 25] on span "Work Orders" at bounding box center [274, 24] width 38 height 30
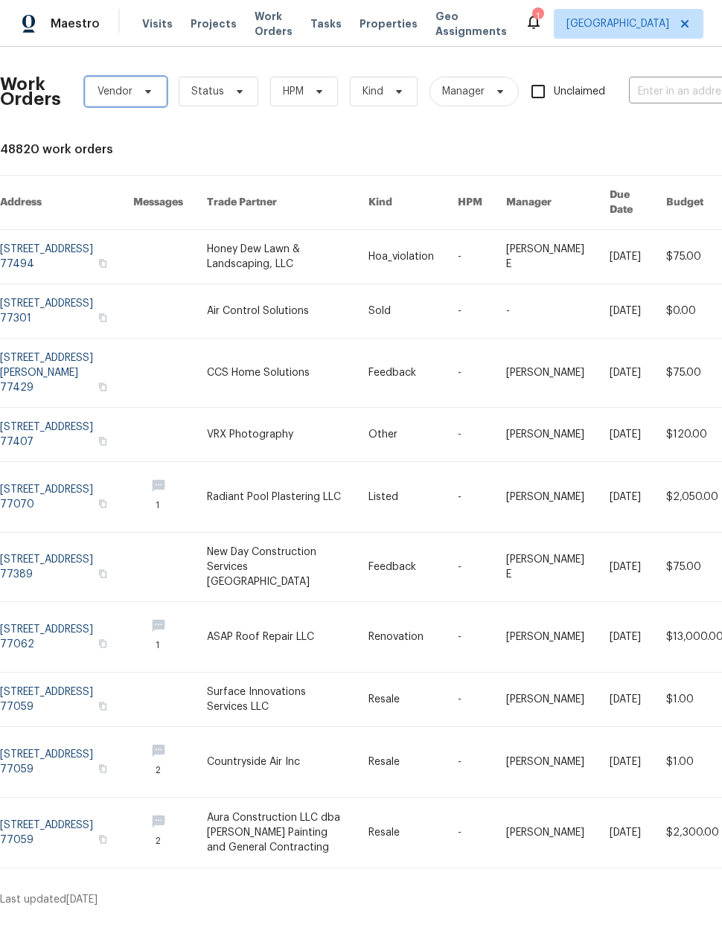
click at [132, 99] on span "Vendor" at bounding box center [126, 92] width 82 height 30
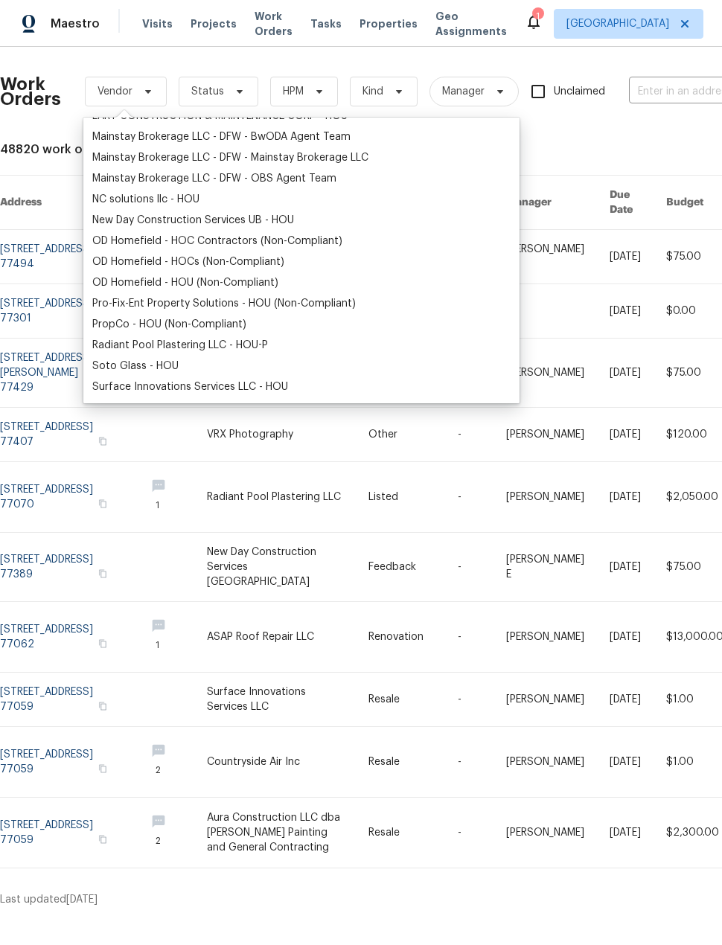
scroll to position [286, 0]
click at [281, 389] on div "Surface Innovations Services LLC - HOU" at bounding box center [190, 387] width 196 height 15
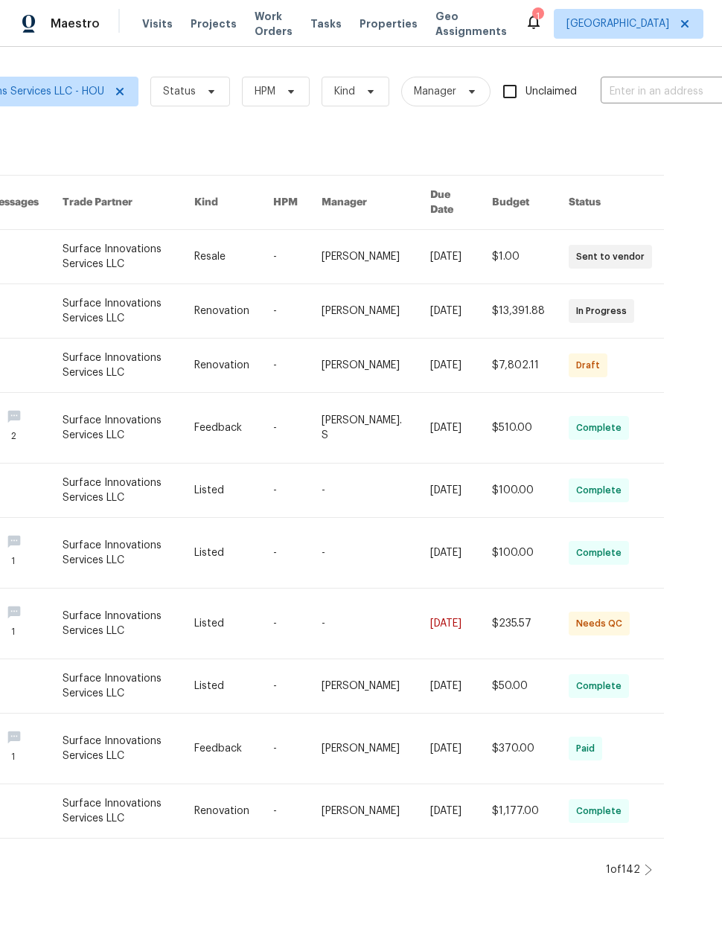
scroll to position [0, 188]
click at [207, 88] on icon at bounding box center [212, 92] width 12 height 12
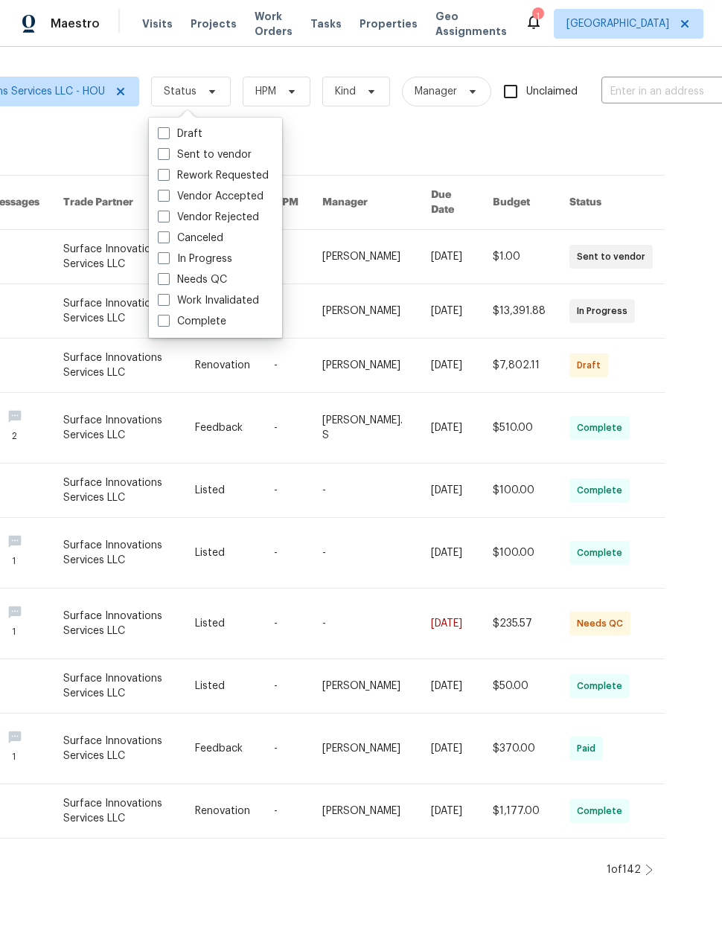
click at [170, 158] on label "Sent to vendor" at bounding box center [205, 154] width 94 height 15
click at [167, 157] on input "Sent to vendor" at bounding box center [163, 152] width 10 height 10
checkbox input "true"
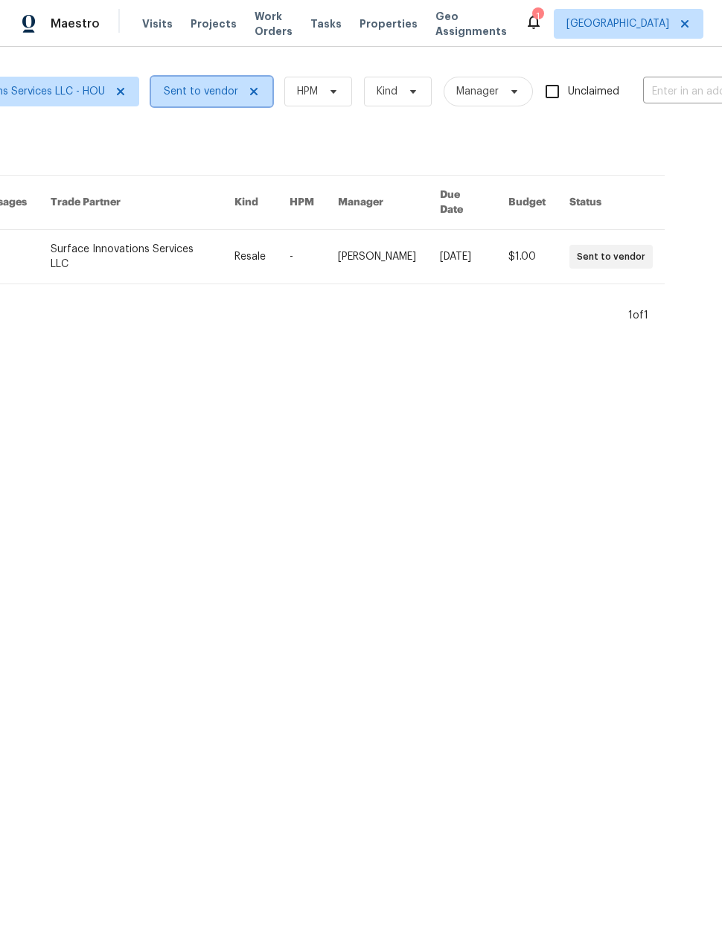
click at [216, 89] on span "Sent to vendor" at bounding box center [201, 91] width 74 height 15
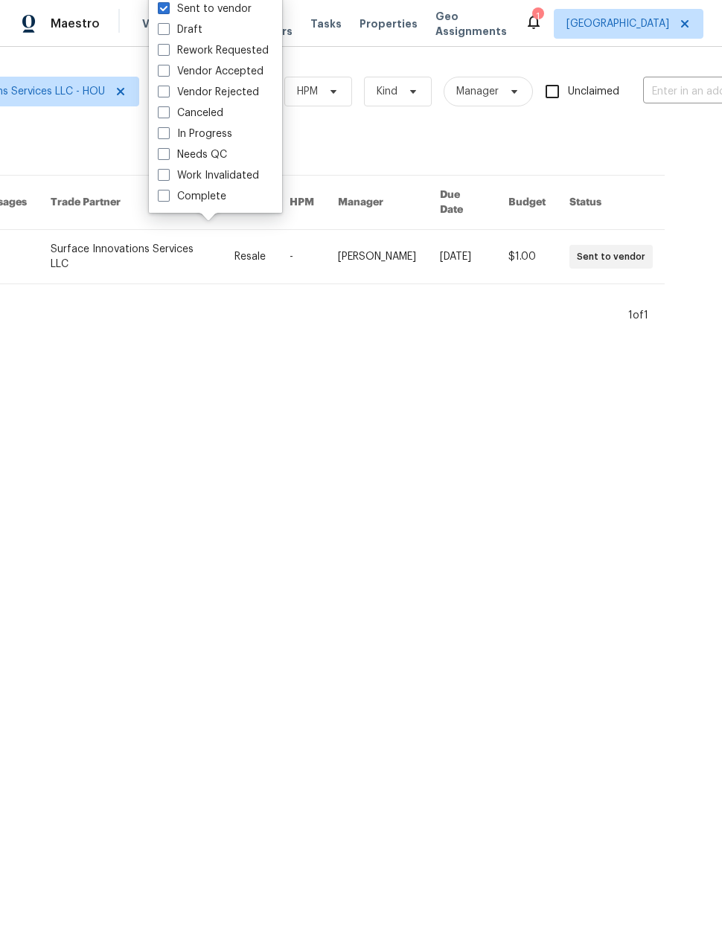
click at [161, 76] on span at bounding box center [164, 71] width 12 height 12
click at [161, 74] on input "Vendor Accepted" at bounding box center [163, 69] width 10 height 10
checkbox input "true"
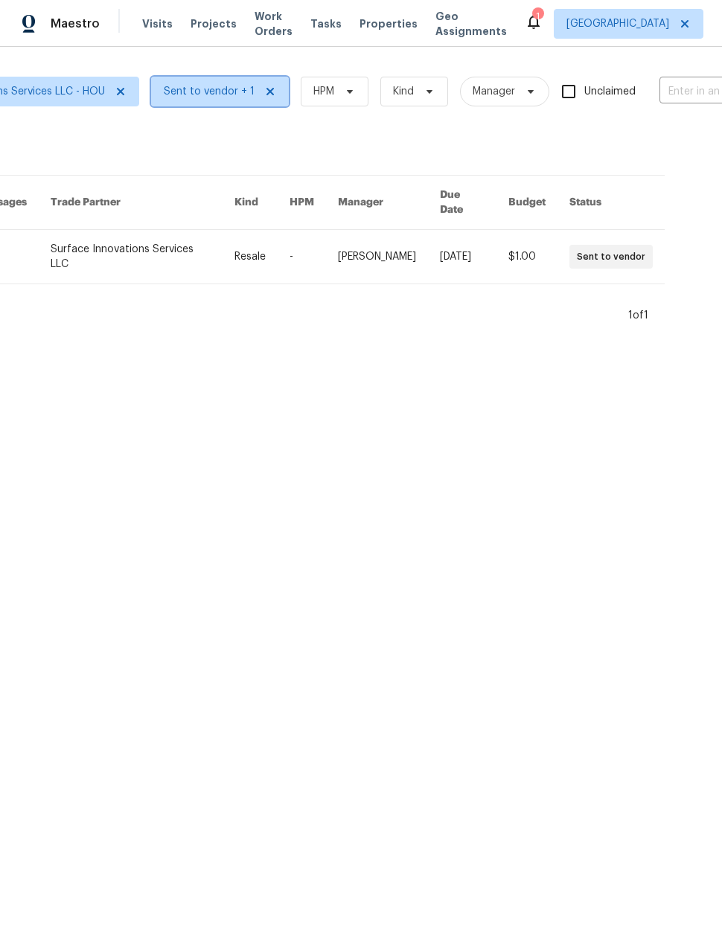
click at [211, 95] on span "Sent to vendor + 1" at bounding box center [209, 91] width 91 height 15
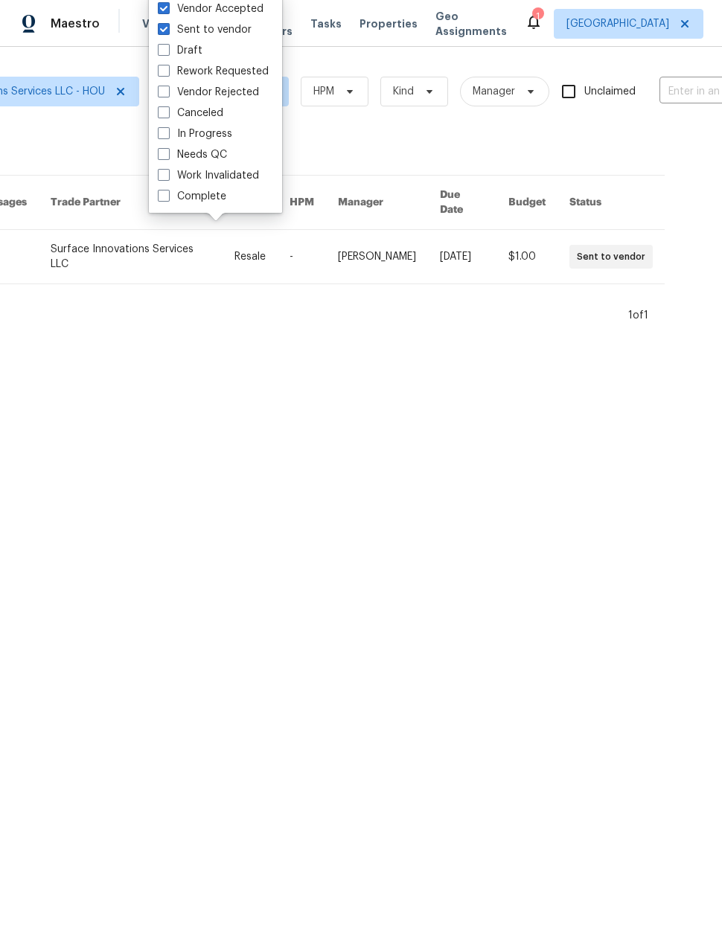
click at [164, 135] on span at bounding box center [164, 133] width 12 height 12
click at [164, 135] on input "In Progress" at bounding box center [163, 132] width 10 height 10
checkbox input "true"
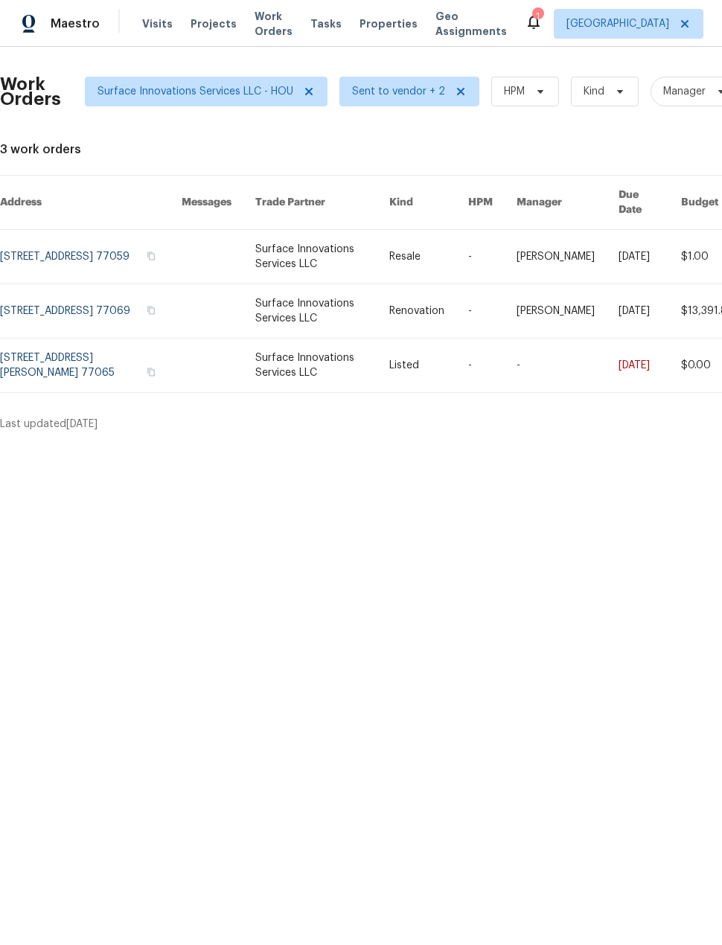
click at [153, 22] on span "Visits" at bounding box center [157, 23] width 31 height 15
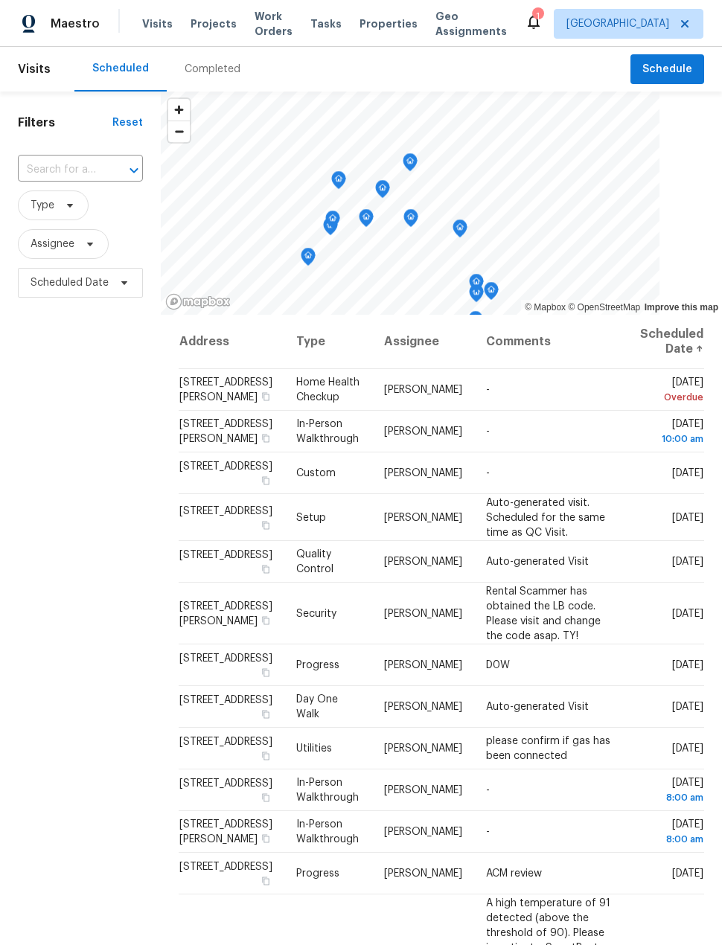
click at [202, 76] on div "Completed" at bounding box center [213, 69] width 56 height 15
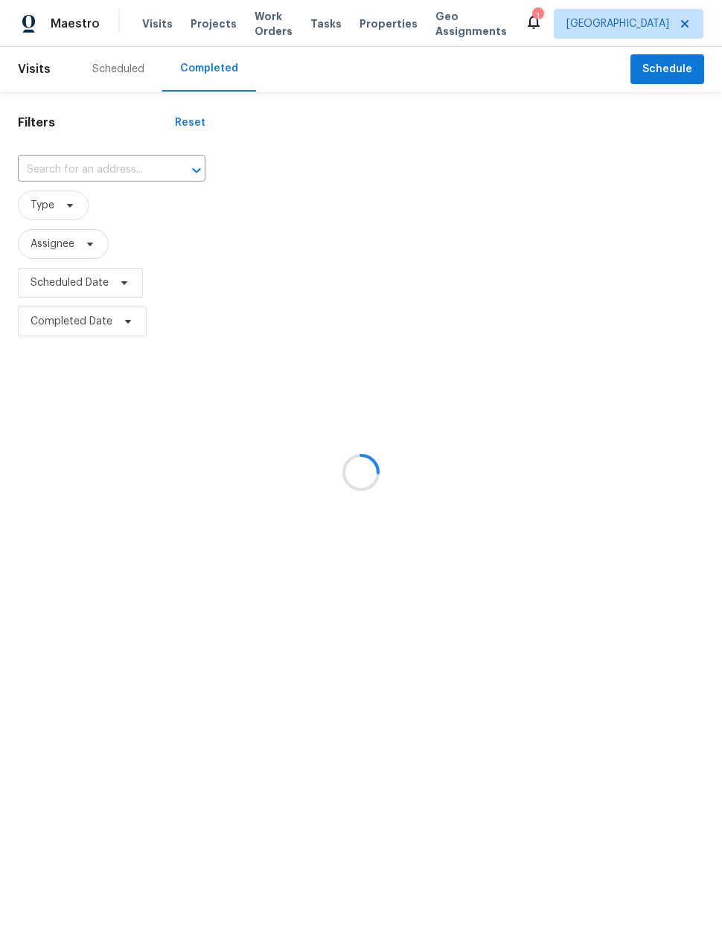
click at [62, 163] on input "text" at bounding box center [91, 170] width 146 height 23
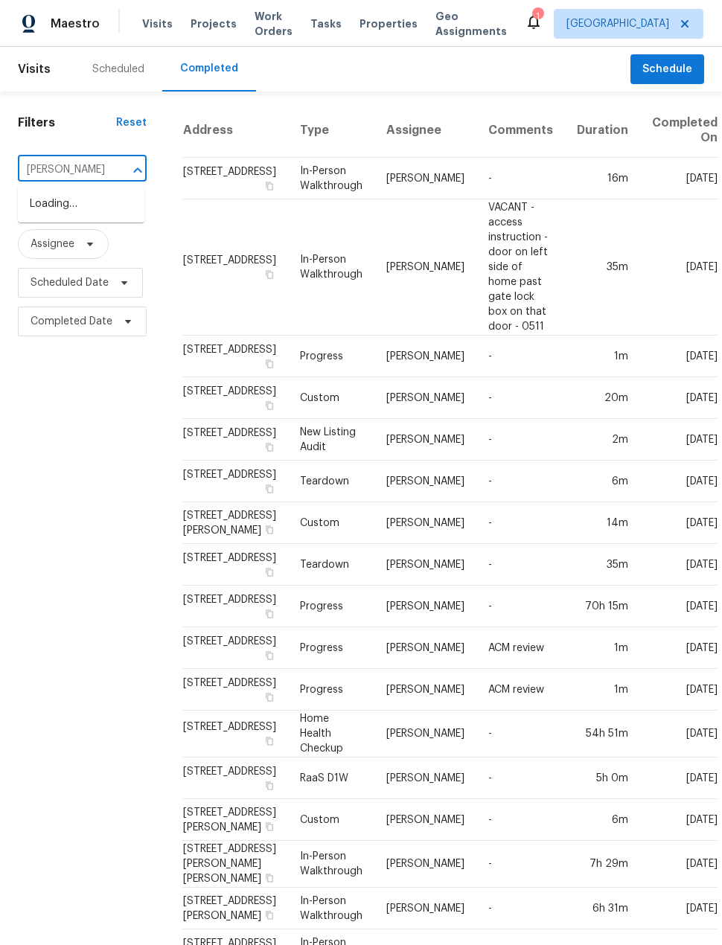
type input "bent brook"
click at [60, 204] on li "[STREET_ADDRESS]" at bounding box center [81, 204] width 127 height 25
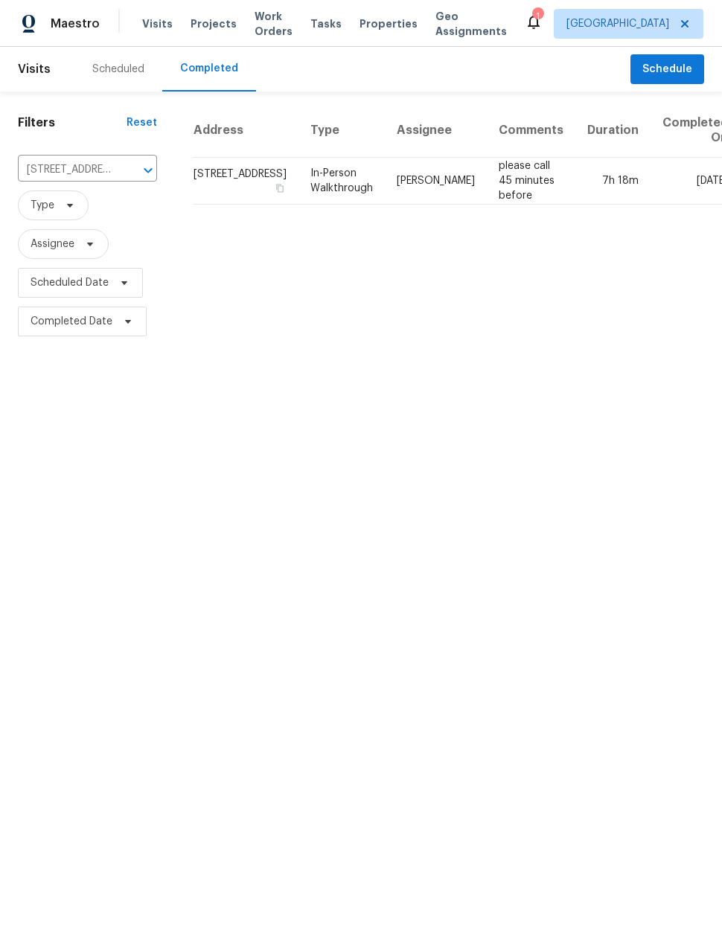
click at [487, 184] on td "please call 45 minutes before" at bounding box center [531, 181] width 89 height 47
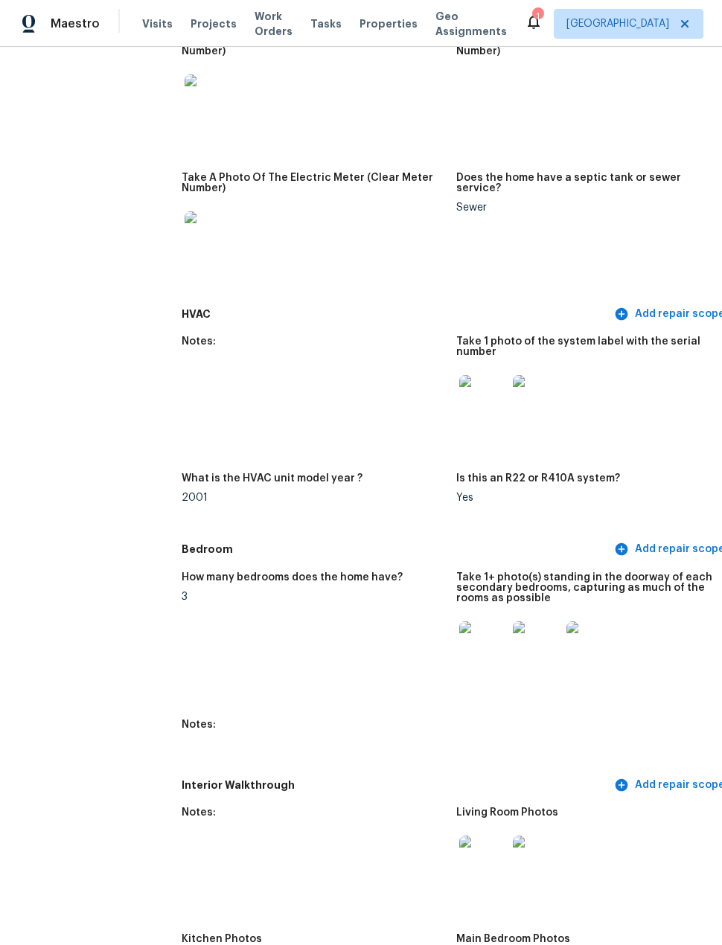
scroll to position [1201, 0]
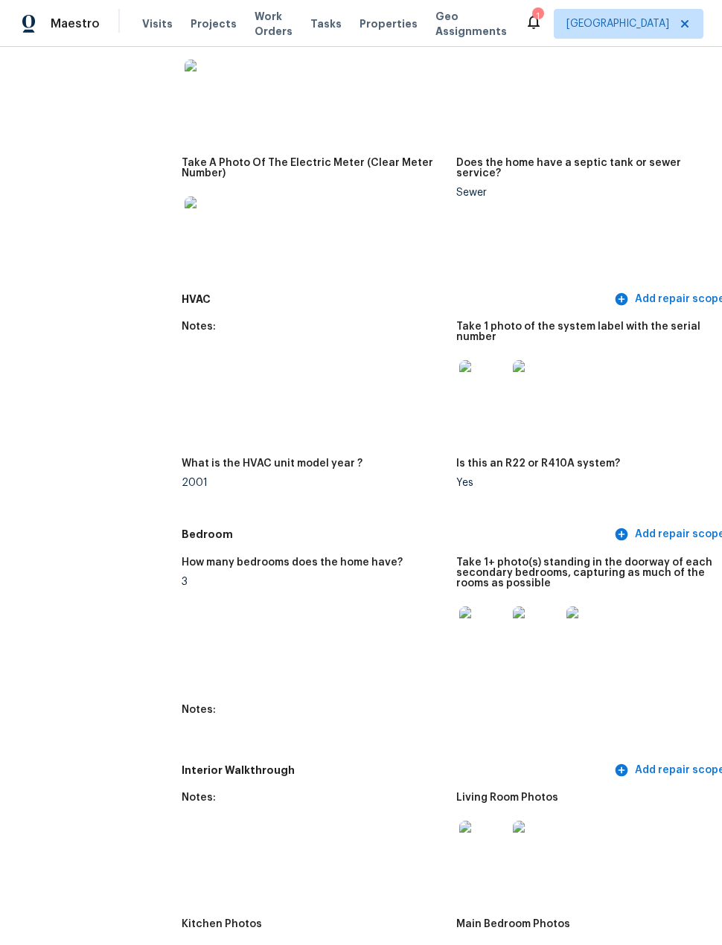
click at [465, 635] on img at bounding box center [483, 631] width 48 height 48
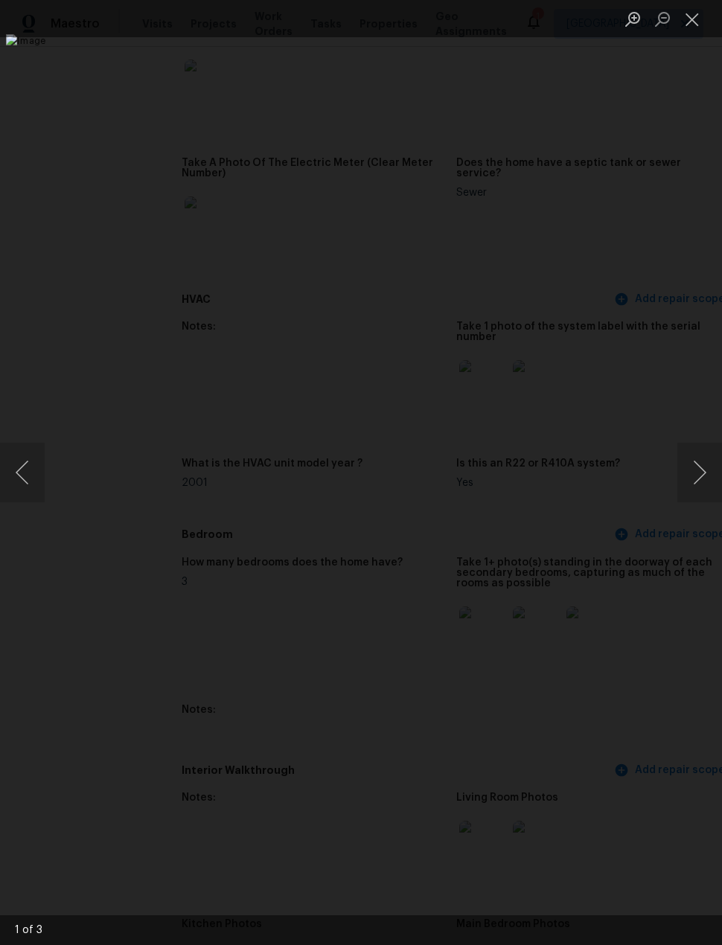
click at [707, 487] on button "Next image" at bounding box center [699, 473] width 45 height 60
click at [701, 481] on button "Next image" at bounding box center [699, 473] width 45 height 60
click at [688, 30] on button "Close lightbox" at bounding box center [692, 19] width 30 height 26
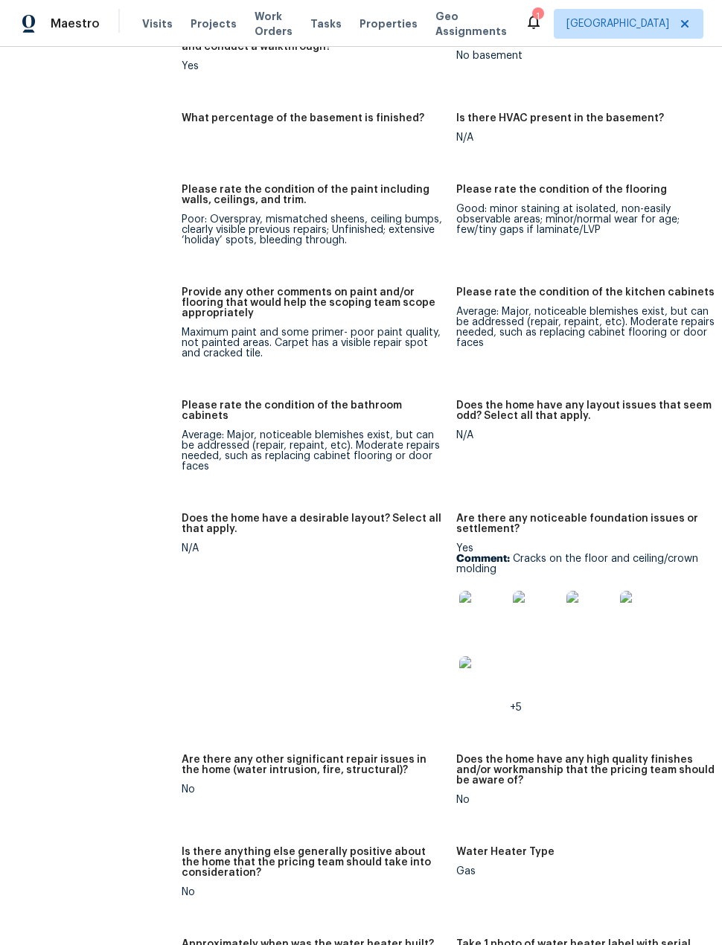
scroll to position [2476, 0]
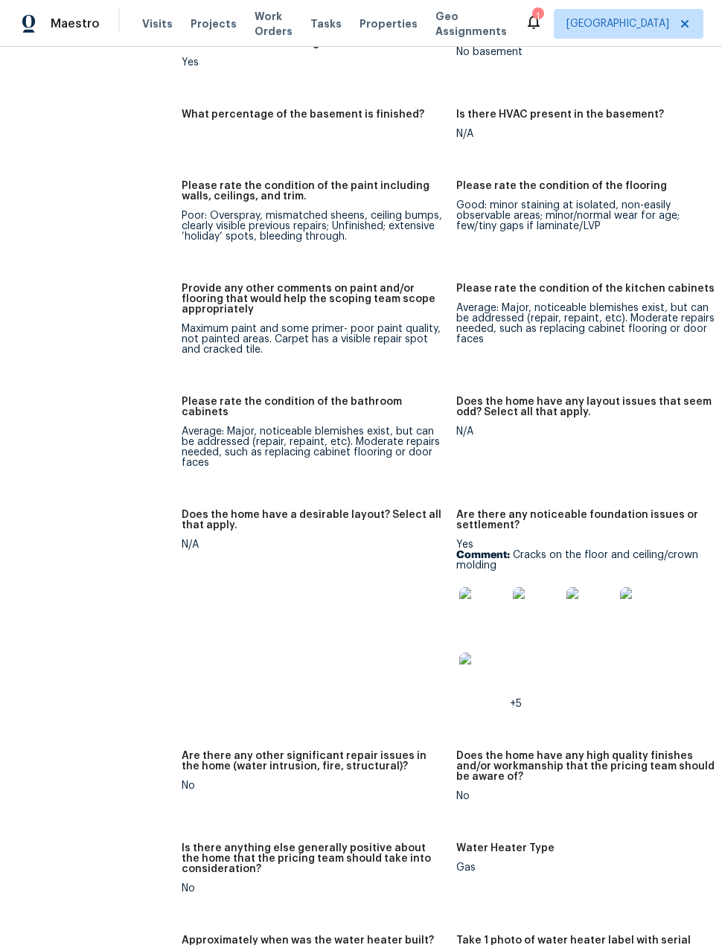
click at [469, 599] on img at bounding box center [483, 611] width 48 height 48
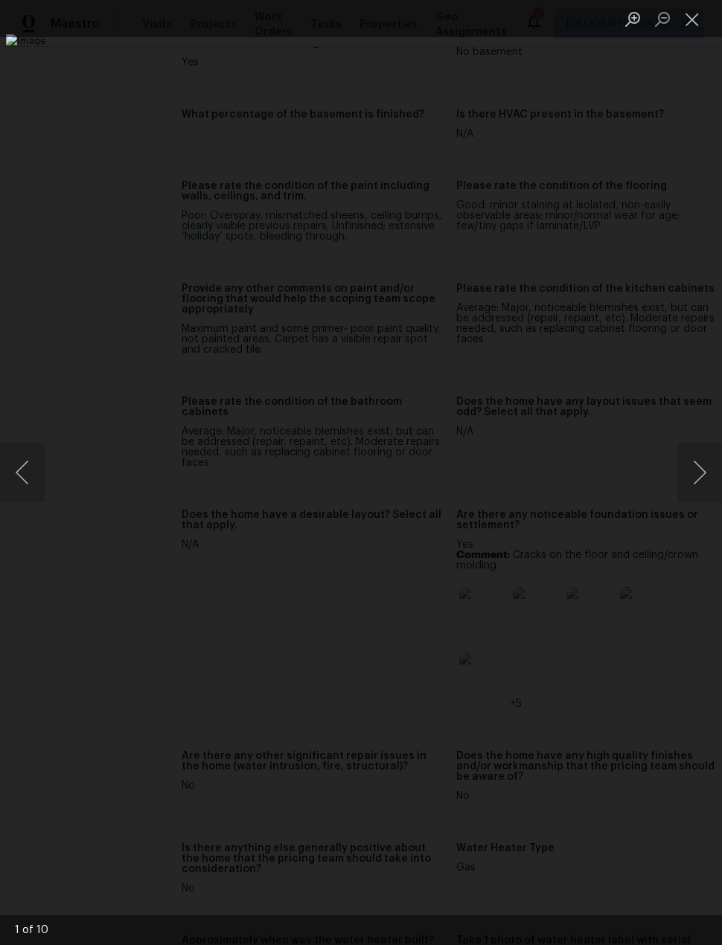
click at [694, 483] on button "Next image" at bounding box center [699, 473] width 45 height 60
click at [702, 479] on button "Next image" at bounding box center [699, 473] width 45 height 60
click at [703, 488] on button "Next image" at bounding box center [699, 473] width 45 height 60
click at [703, 492] on button "Next image" at bounding box center [699, 473] width 45 height 60
click at [702, 488] on button "Next image" at bounding box center [699, 473] width 45 height 60
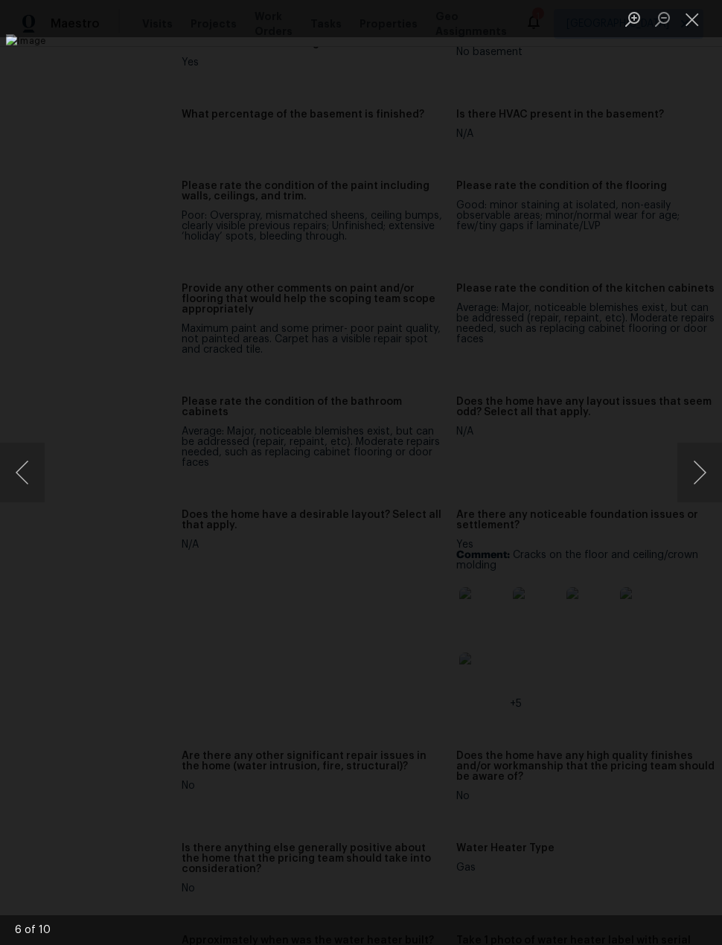
click at [702, 491] on button "Next image" at bounding box center [699, 473] width 45 height 60
click at [700, 502] on button "Next image" at bounding box center [699, 473] width 45 height 60
click at [703, 495] on button "Next image" at bounding box center [699, 473] width 45 height 60
click at [703, 488] on button "Next image" at bounding box center [699, 473] width 45 height 60
click at [676, 511] on img "Lightbox" at bounding box center [341, 472] width 670 height 877
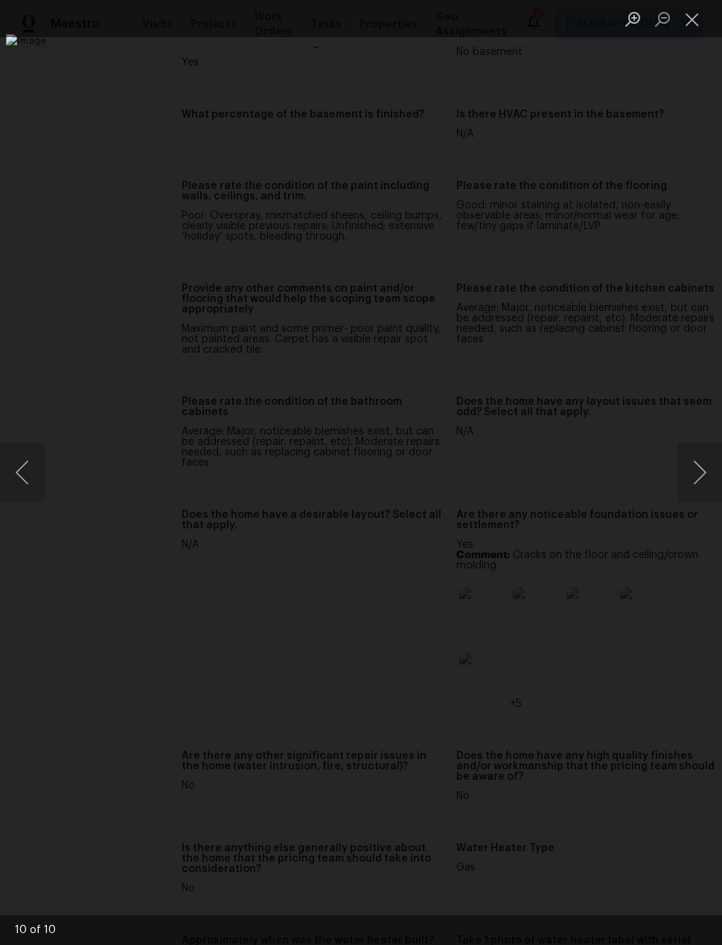
click at [690, 16] on button "Close lightbox" at bounding box center [692, 19] width 30 height 26
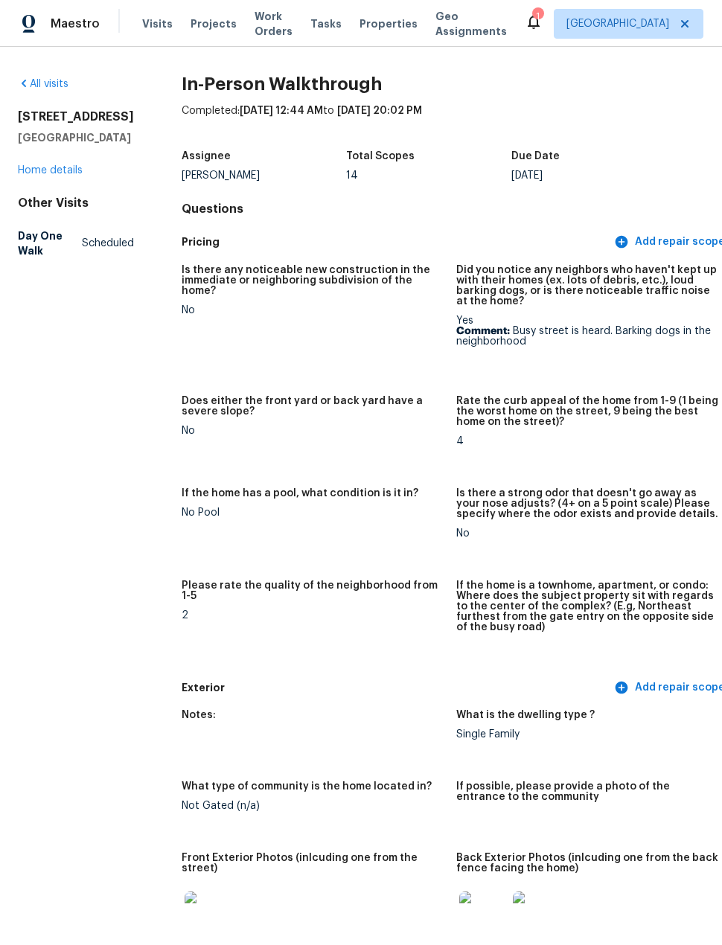
scroll to position [0, 0]
click at [63, 176] on link "Home details" at bounding box center [50, 170] width 65 height 10
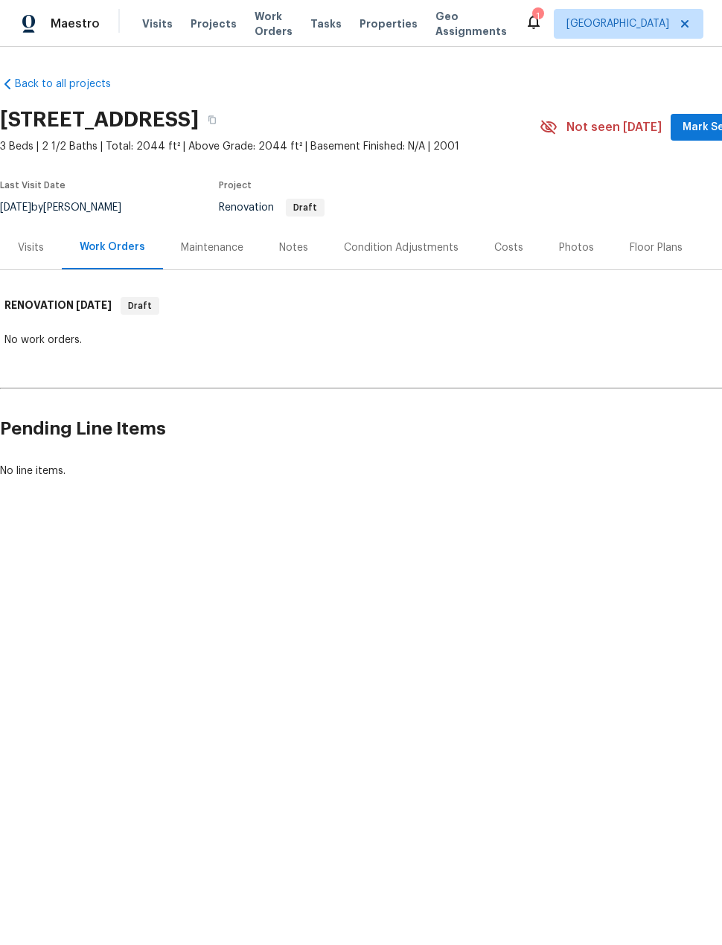
click at [221, 27] on span "Projects" at bounding box center [214, 23] width 46 height 15
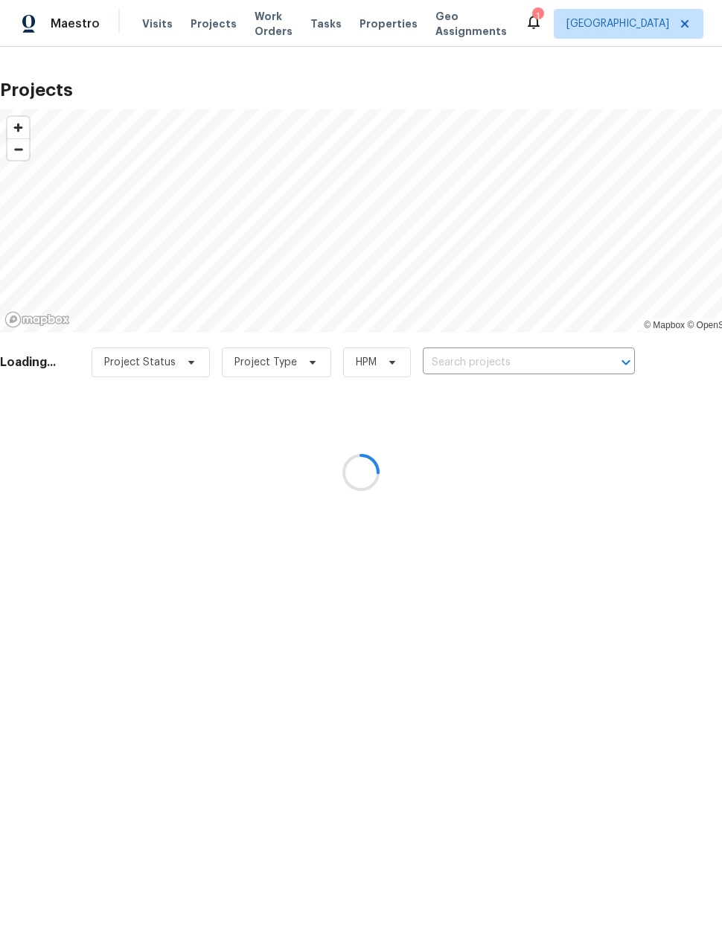
click at [493, 379] on div at bounding box center [361, 472] width 722 height 945
click at [518, 361] on div at bounding box center [361, 472] width 722 height 945
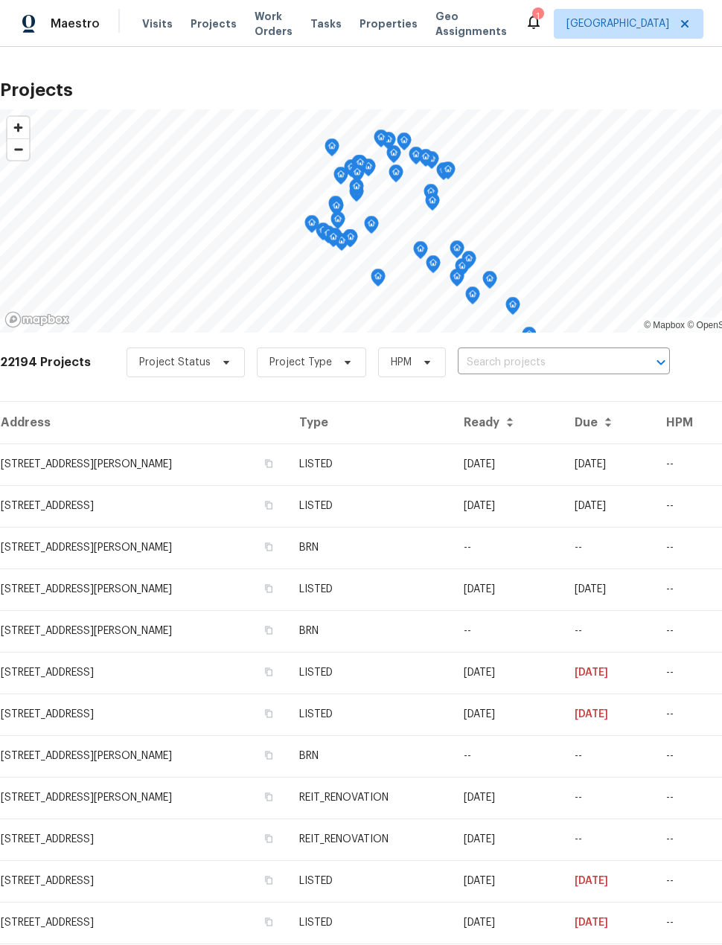
click at [528, 363] on input "text" at bounding box center [543, 362] width 170 height 23
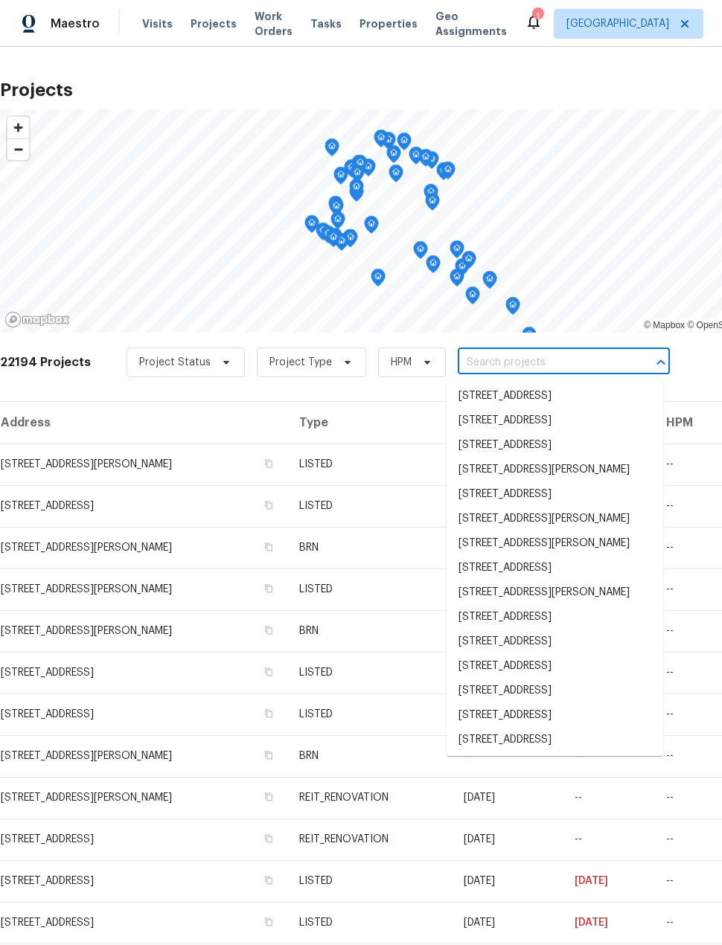
type input "1"
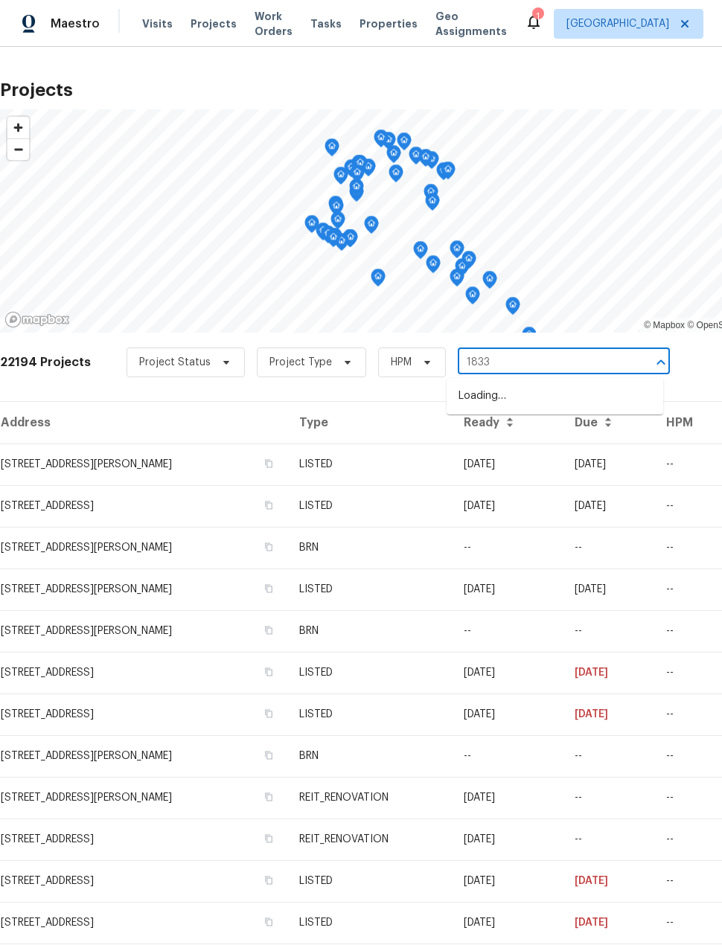
type input "18330"
click at [582, 409] on li "[STREET_ADDRESS][PERSON_NAME]" at bounding box center [555, 396] width 217 height 25
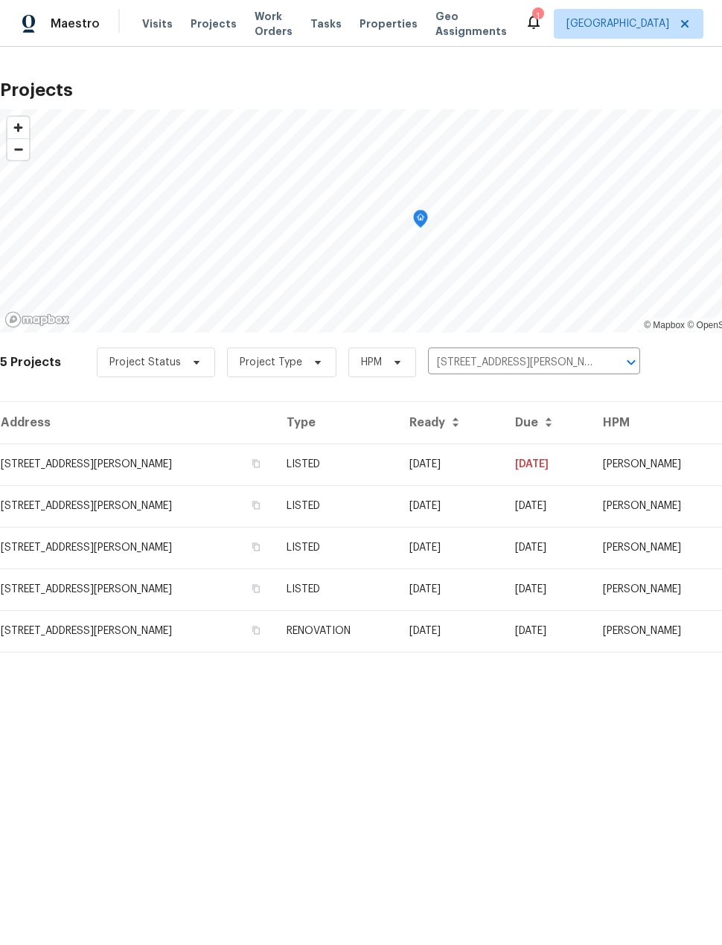
click at [103, 468] on td "[STREET_ADDRESS][PERSON_NAME]" at bounding box center [137, 465] width 275 height 42
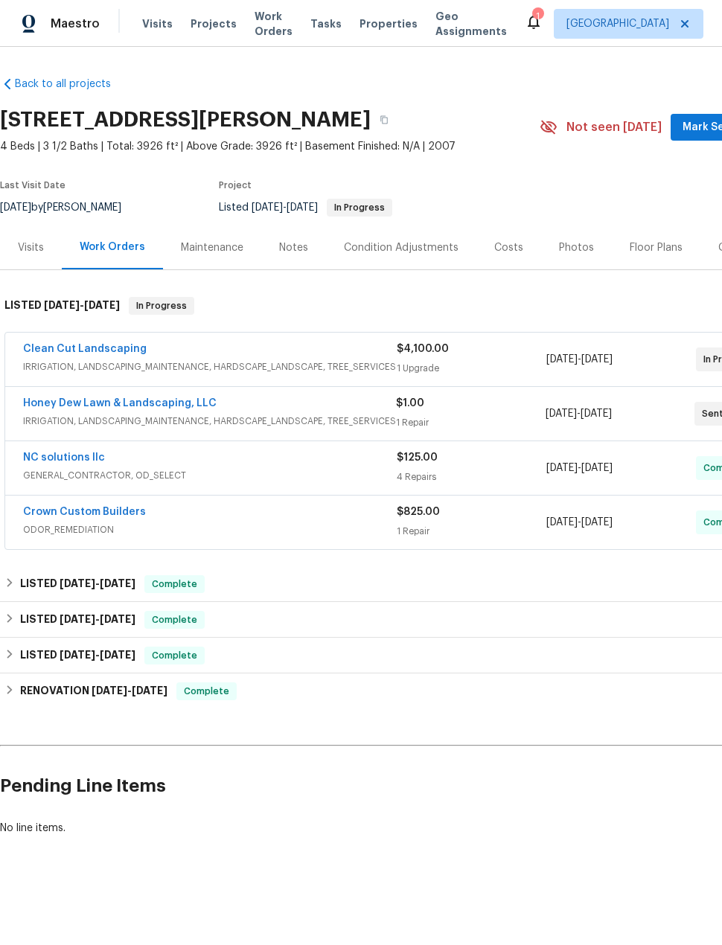
click at [104, 347] on link "Clean Cut Landscaping" at bounding box center [85, 349] width 124 height 10
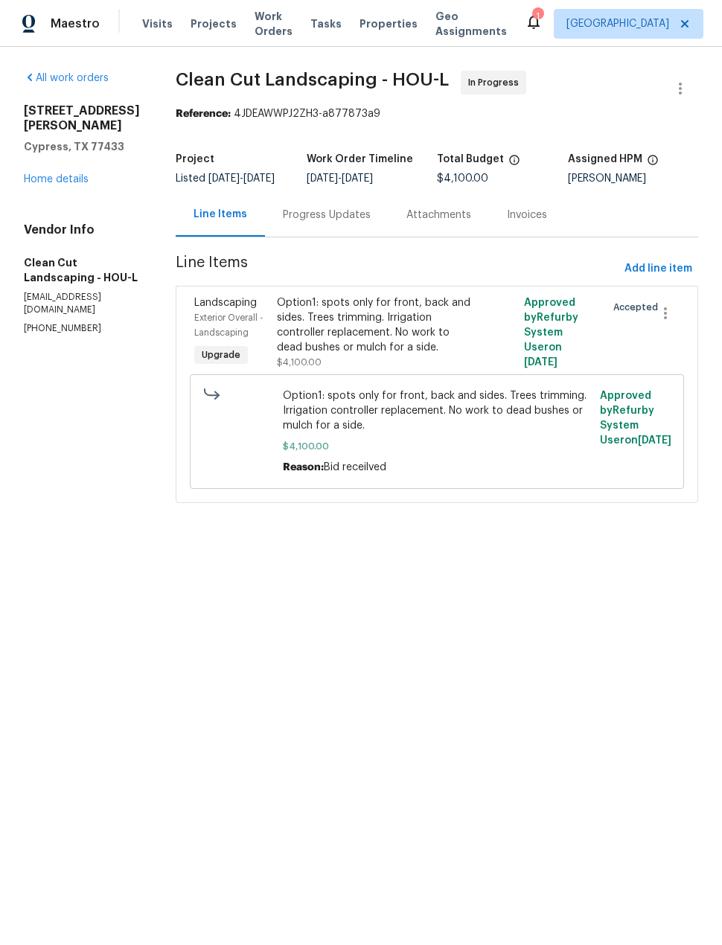
click at [406, 351] on div "Option1: spots only for front, back and sides. Trees trimming. Irrigation contr…" at bounding box center [375, 325] width 197 height 60
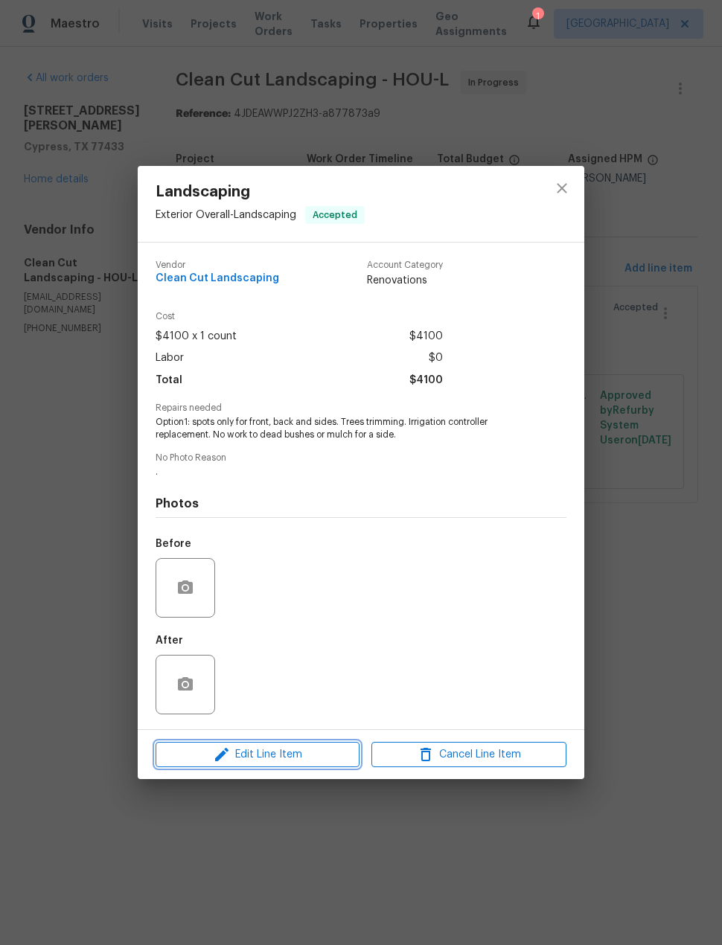
click at [304, 755] on span "Edit Line Item" at bounding box center [257, 755] width 195 height 19
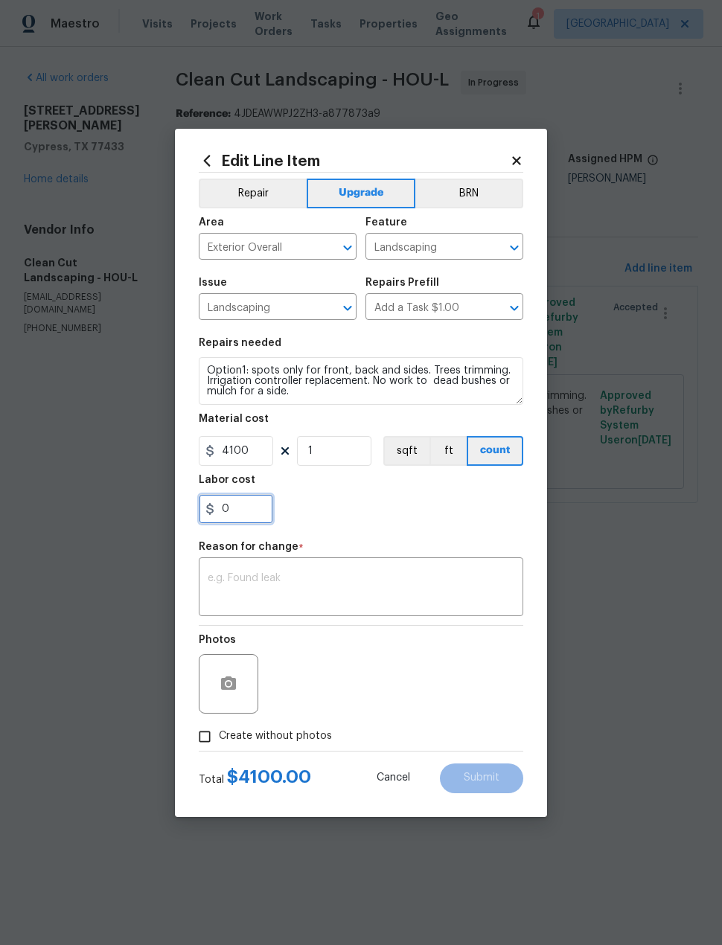
click at [252, 519] on input "0" at bounding box center [236, 509] width 74 height 30
type input "685"
click at [310, 588] on textarea at bounding box center [361, 588] width 307 height 31
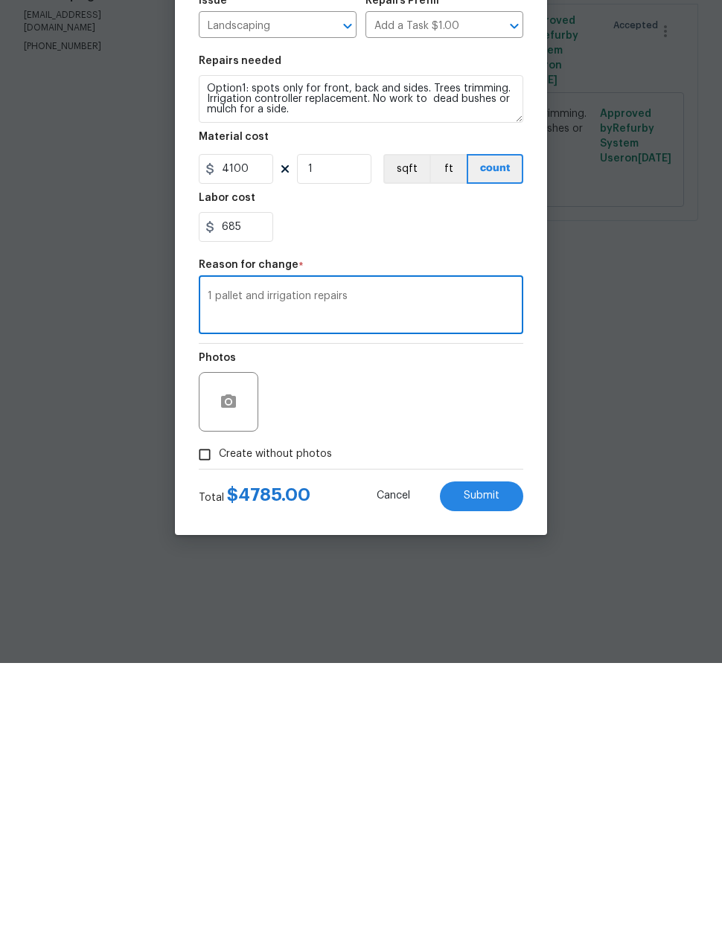
type textarea "1 pallet and irrigation repairs"
click at [493, 773] on span "Submit" at bounding box center [482, 778] width 36 height 11
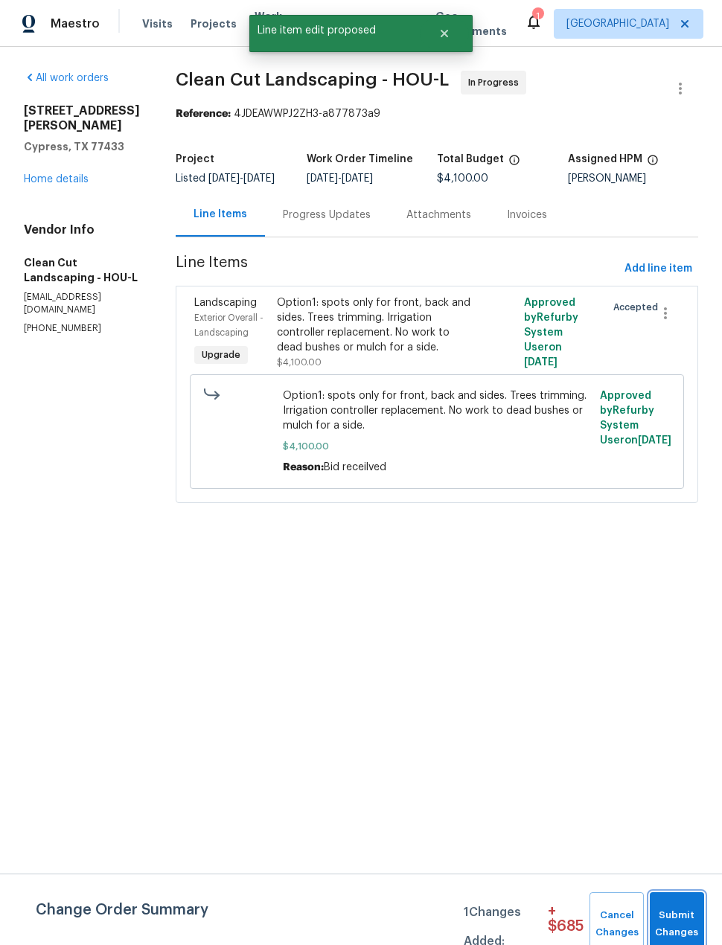
click at [690, 916] on span "Submit Changes" at bounding box center [676, 924] width 39 height 34
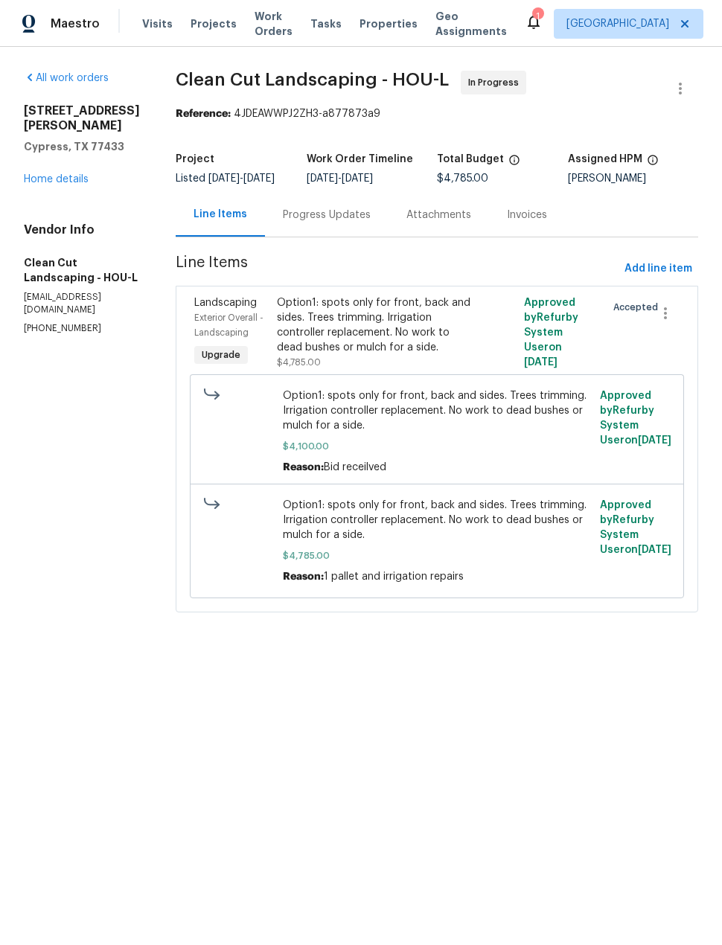
click at [55, 179] on link "Home details" at bounding box center [56, 179] width 65 height 10
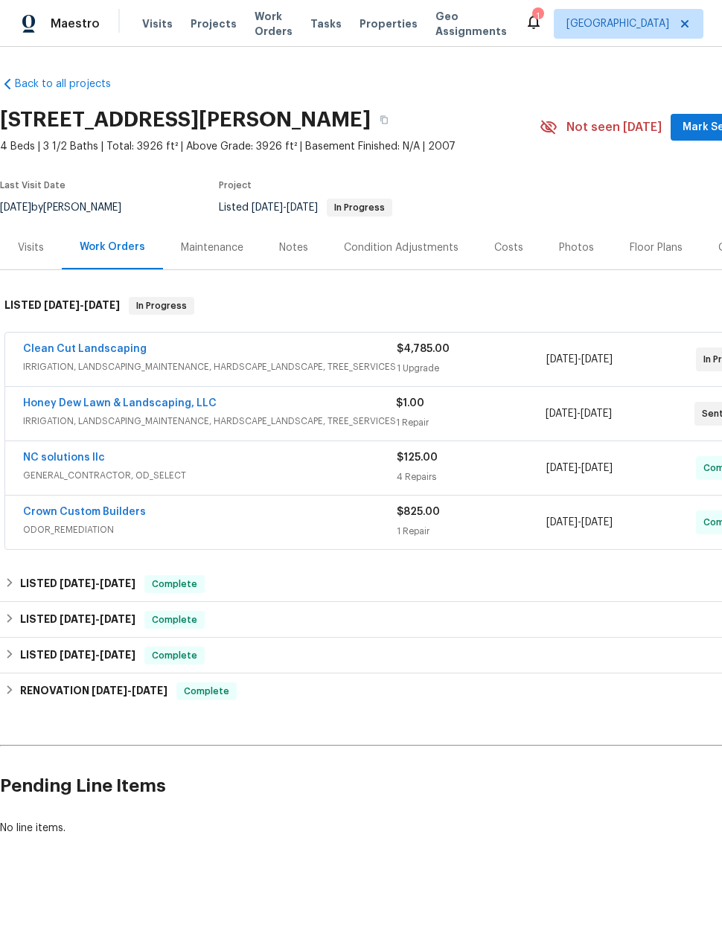
click at [222, 258] on div "Maintenance" at bounding box center [212, 248] width 98 height 44
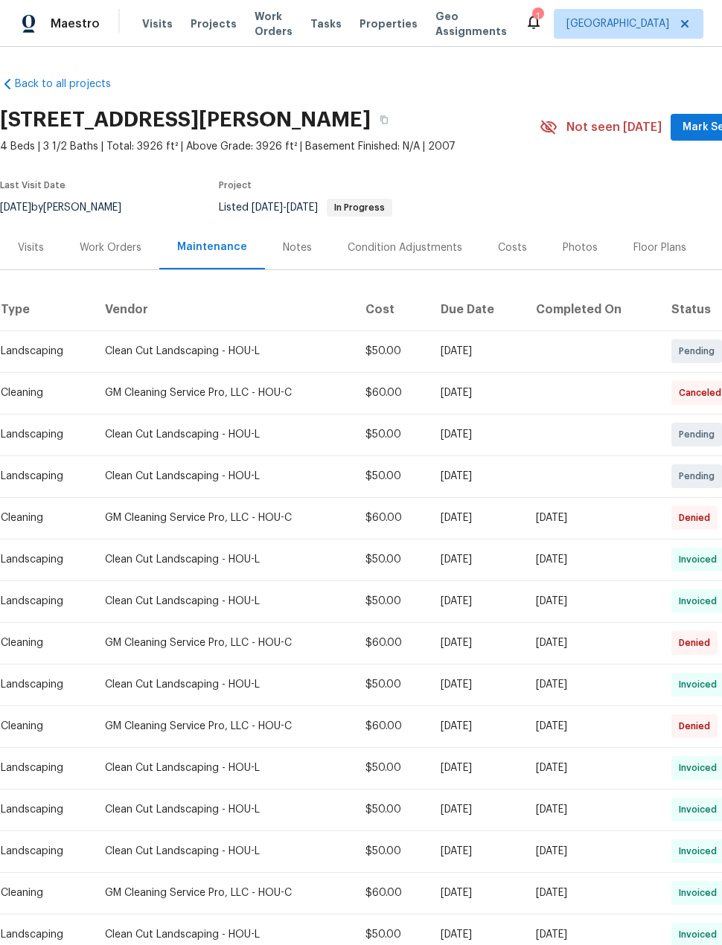
click at [291, 253] on div "Notes" at bounding box center [297, 247] width 29 height 15
